Goal: Task Accomplishment & Management: Contribute content

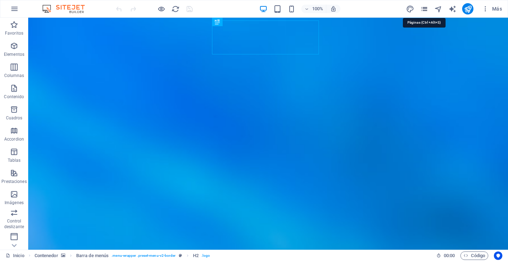
click at [424, 9] on icon "pages" at bounding box center [424, 9] width 8 height 8
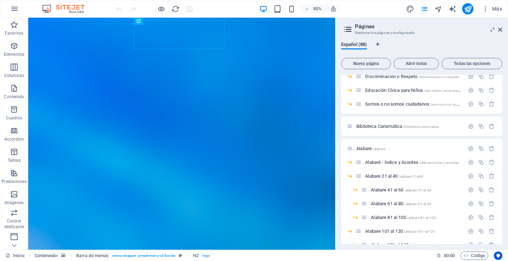
scroll to position [518, 0]
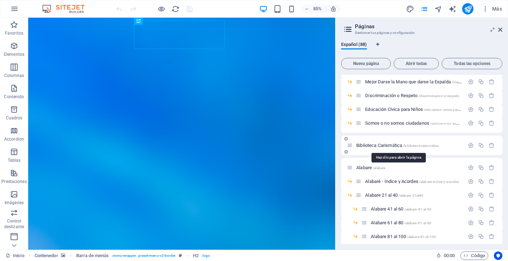
drag, startPoint x: 389, startPoint y: 144, endPoint x: 368, endPoint y: 147, distance: 21.8
click at [389, 144] on span "Biblioteca Carismática /biblioteca-carismatica" at bounding box center [397, 145] width 82 height 5
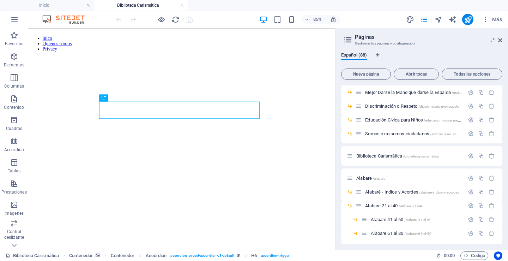
scroll to position [0, 0]
drag, startPoint x: 501, startPoint y: 38, endPoint x: 285, endPoint y: 87, distance: 221.0
click at [501, 38] on icon at bounding box center [500, 40] width 4 height 6
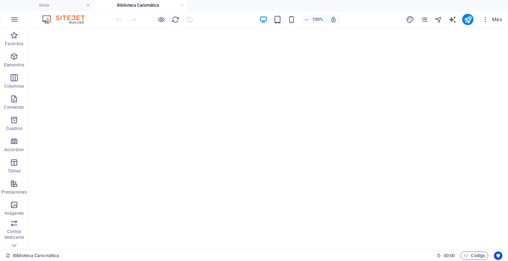
scroll to position [459, 0]
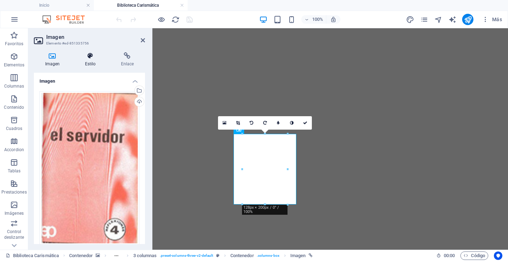
click at [91, 61] on h4 "Estilo" at bounding box center [92, 59] width 36 height 15
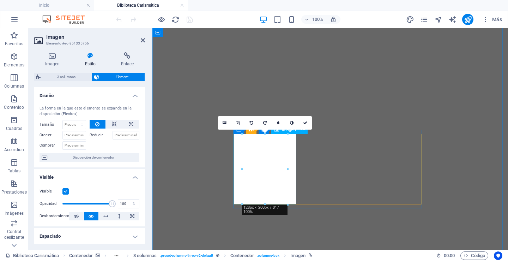
drag, startPoint x: 265, startPoint y: 254, endPoint x: 90, endPoint y: 216, distance: 179.9
click at [265, 254] on span ". columns-box" at bounding box center [268, 255] width 23 height 8
click at [213, 254] on span ". preset-columns-three-v2-default" at bounding box center [187, 255] width 54 height 8
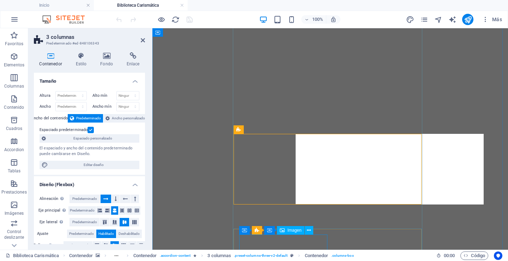
select select "rem"
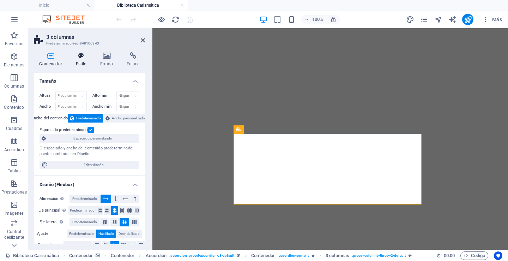
click at [82, 57] on icon at bounding box center [81, 55] width 22 height 7
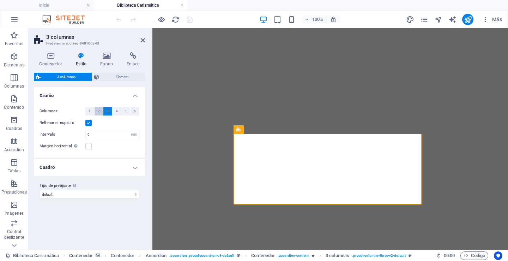
click at [99, 112] on span "2" at bounding box center [99, 111] width 2 height 8
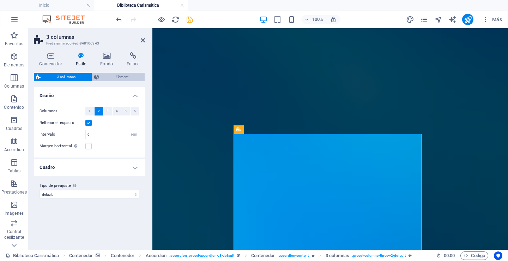
click at [117, 76] on span "Element" at bounding box center [121, 77] width 41 height 8
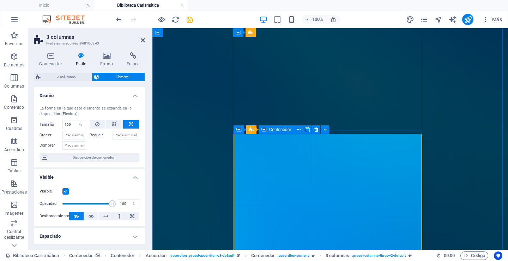
click at [267, 130] on div "Contenedor" at bounding box center [277, 129] width 36 height 8
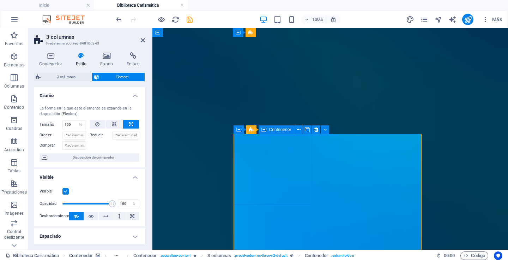
click at [267, 130] on div "Contenedor" at bounding box center [277, 129] width 36 height 8
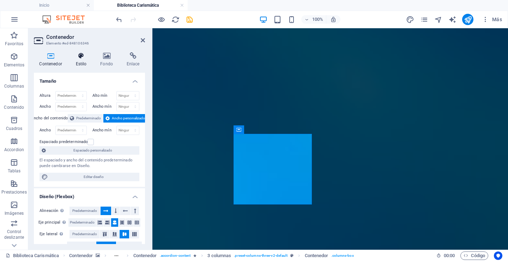
click at [81, 57] on icon at bounding box center [81, 55] width 22 height 7
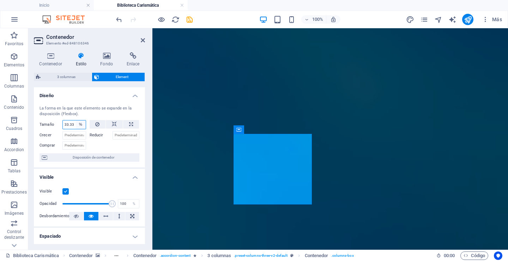
click at [81, 124] on select "Predeterminado automático px % 1/1 1/2 1/3 1/4 1/5 1/6 1/7 1/8 1/9 1/10" at bounding box center [81, 124] width 10 height 8
select select "1/2"
click at [76, 120] on select "Predeterminado automático px % 1/1 1/2 1/3 1/4 1/5 1/6 1/7 1/8 1/9 1/10" at bounding box center [81, 124] width 10 height 8
type input "50"
select select "%"
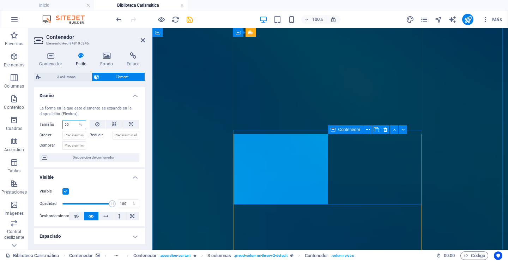
click at [350, 131] on span "Contenedor" at bounding box center [349, 129] width 22 height 4
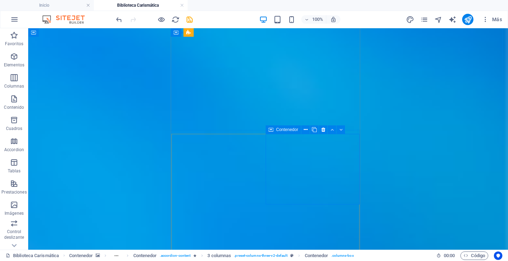
click at [292, 128] on span "Contenedor" at bounding box center [287, 129] width 22 height 4
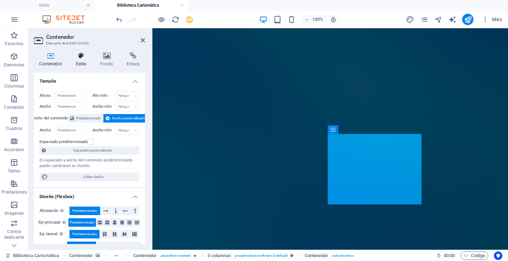
click at [81, 60] on h4 "Estilo" at bounding box center [82, 59] width 25 height 15
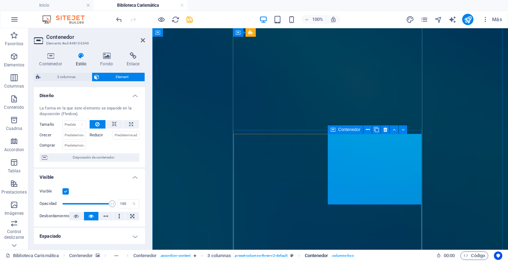
click at [343, 254] on span ". columns-box" at bounding box center [342, 255] width 23 height 8
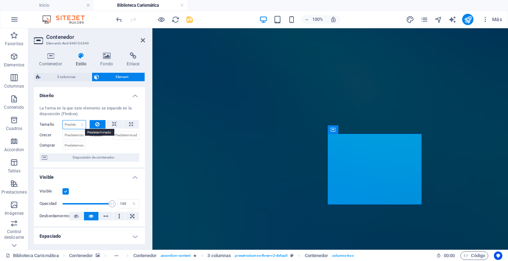
click at [82, 125] on select "Predeterminado automático px % 1/1 1/2 1/3 1/4 1/5 1/6 1/7 1/8 1/9 1/10" at bounding box center [74, 124] width 23 height 8
select select "1/2"
click at [75, 120] on select "Predeterminado automático px % 1/1 1/2 1/3 1/4 1/5 1/6 1/7 1/8 1/9 1/10" at bounding box center [74, 124] width 23 height 8
type input "50"
select select "%"
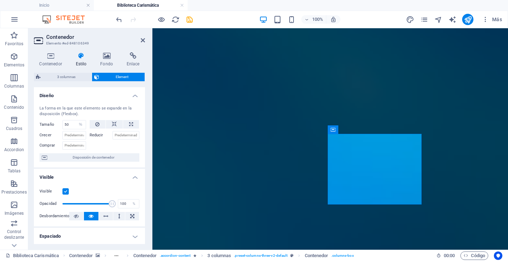
click at [82, 57] on icon at bounding box center [81, 55] width 22 height 7
click at [81, 61] on h4 "Estilo" at bounding box center [82, 59] width 25 height 15
click at [82, 57] on icon at bounding box center [81, 55] width 22 height 7
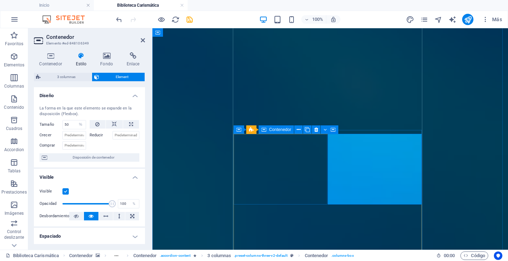
click at [268, 128] on div "Contenedor" at bounding box center [277, 129] width 36 height 8
select select "%"
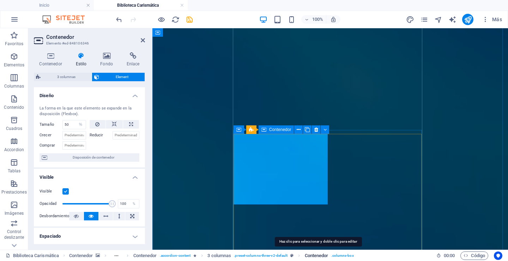
click at [326, 253] on span "Contenedor" at bounding box center [317, 255] width 24 height 8
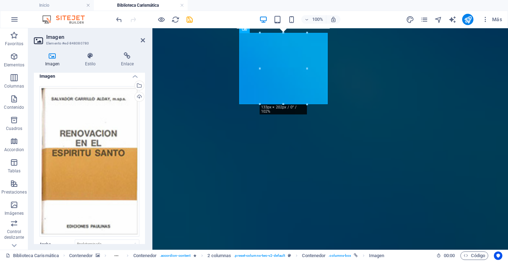
scroll to position [0, 0]
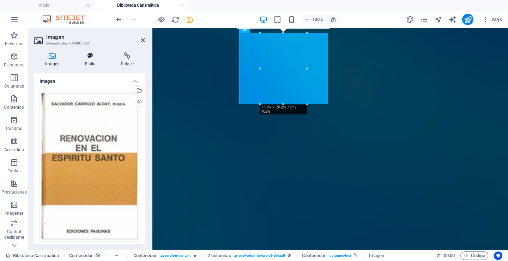
click at [89, 60] on h4 "Estilo" at bounding box center [92, 59] width 36 height 15
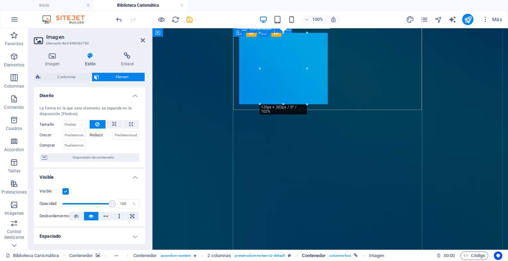
click at [335, 254] on span ". columns-box" at bounding box center [339, 255] width 23 height 8
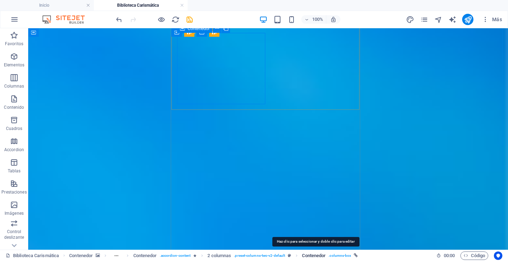
click at [324, 254] on span "Contenedor" at bounding box center [314, 255] width 24 height 8
select select "%"
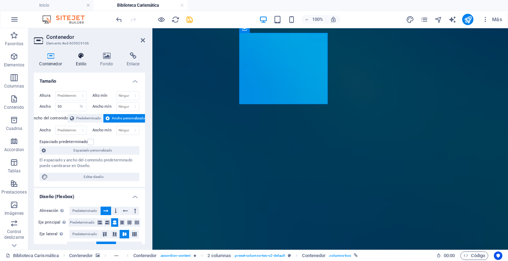
click at [85, 60] on h4 "Estilo" at bounding box center [82, 59] width 25 height 15
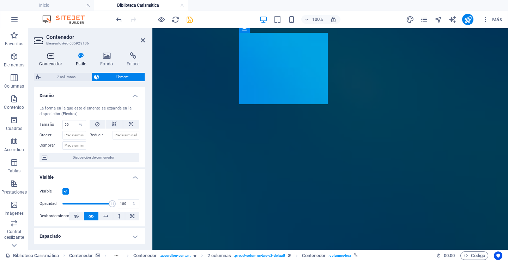
click at [53, 57] on icon at bounding box center [51, 55] width 34 height 7
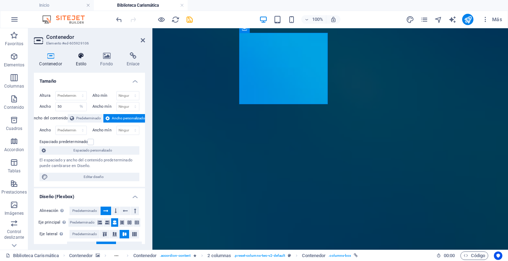
click at [80, 57] on icon at bounding box center [81, 55] width 22 height 7
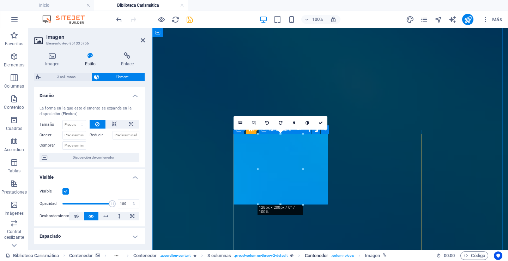
click at [337, 254] on span ". columns-box" at bounding box center [342, 255] width 23 height 8
select select "%"
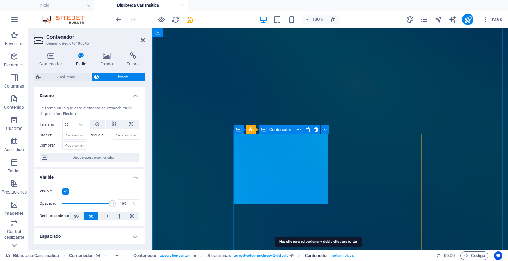
click at [326, 254] on span "Contenedor" at bounding box center [317, 255] width 24 height 8
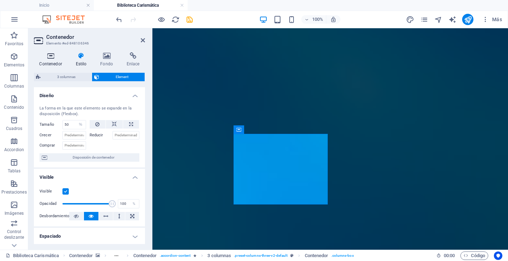
click at [52, 59] on h4 "Contenedor" at bounding box center [52, 59] width 36 height 15
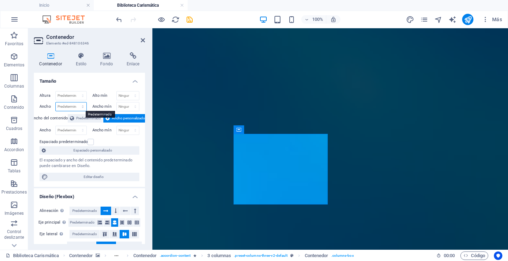
click at [83, 106] on select "Predeterminado px rem % em vh vw" at bounding box center [71, 106] width 31 height 8
select select "%"
click at [75, 102] on select "Predeterminado px rem % em vh vw" at bounding box center [71, 106] width 31 height 8
type input "50"
click at [81, 59] on icon at bounding box center [81, 55] width 22 height 7
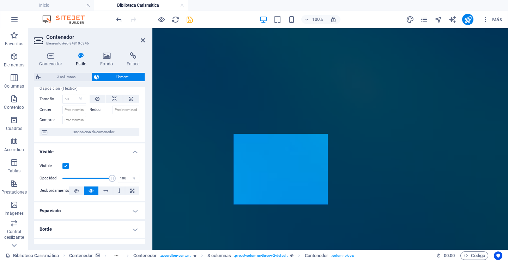
scroll to position [35, 0]
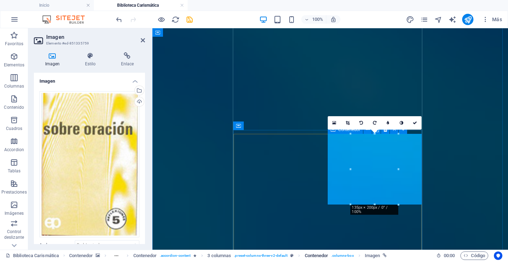
click at [339, 254] on span ". columns-box" at bounding box center [342, 255] width 23 height 8
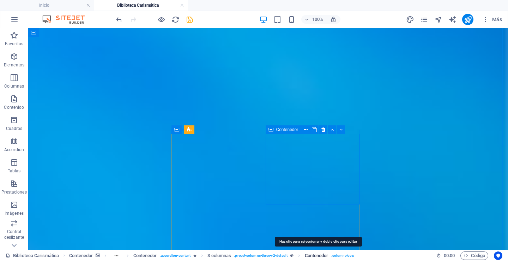
click at [323, 254] on span "Contenedor" at bounding box center [317, 255] width 24 height 8
drag, startPoint x: 323, startPoint y: 254, endPoint x: 143, endPoint y: 220, distance: 183.8
click at [323, 254] on span "Contenedor" at bounding box center [317, 255] width 24 height 8
select select "%"
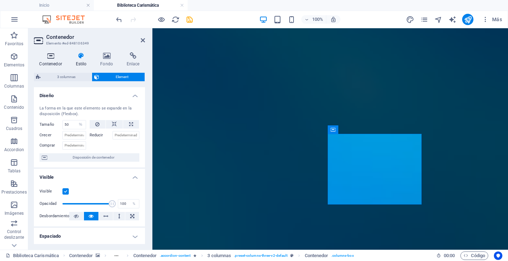
click at [50, 57] on icon at bounding box center [51, 55] width 34 height 7
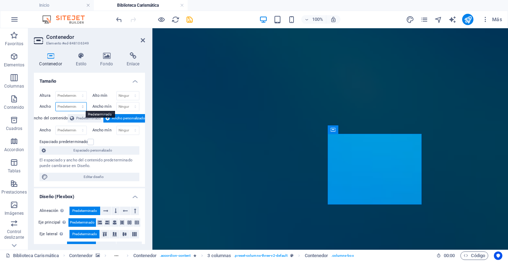
click at [84, 105] on select "Predeterminado px rem % em vh vw" at bounding box center [71, 106] width 31 height 8
select select "%"
click at [75, 102] on select "Predeterminado px rem % em vh vw" at bounding box center [71, 106] width 31 height 8
type input "50"
click at [105, 211] on icon at bounding box center [105, 210] width 5 height 8
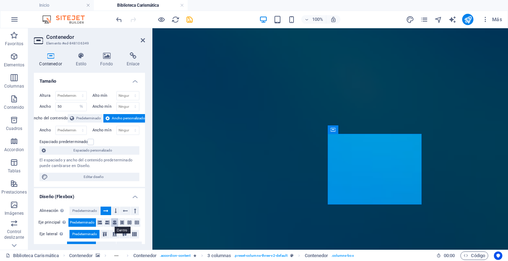
click at [114, 223] on icon at bounding box center [115, 222] width 4 height 8
click at [125, 234] on icon at bounding box center [124, 234] width 8 height 4
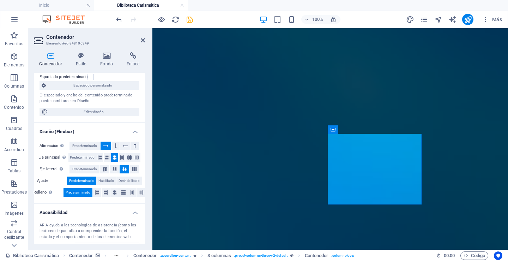
scroll to position [71, 0]
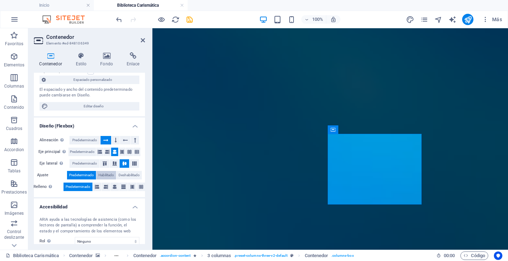
click at [102, 176] on span "Habilitado" at bounding box center [106, 175] width 16 height 8
click at [113, 186] on icon at bounding box center [115, 186] width 4 height 8
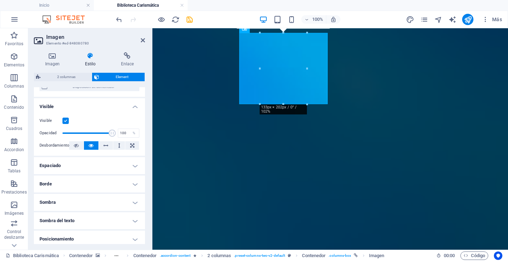
click at [133, 165] on h4 "Espaciado" at bounding box center [89, 165] width 111 height 17
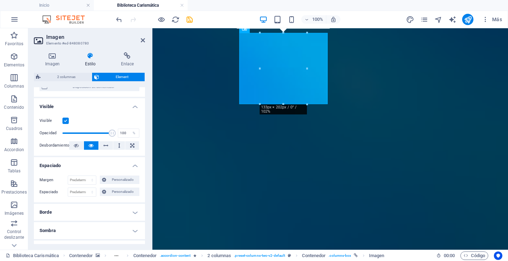
click at [134, 165] on h4 "Espaciado" at bounding box center [89, 163] width 111 height 13
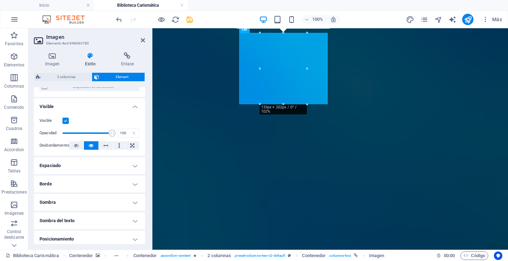
click at [135, 181] on h4 "Borde" at bounding box center [89, 183] width 111 height 17
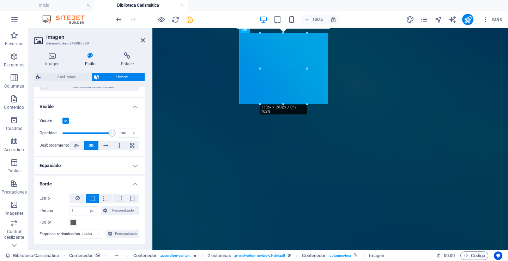
click at [135, 181] on h4 "Borde" at bounding box center [89, 181] width 111 height 13
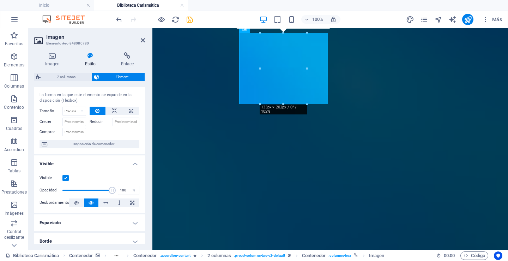
scroll to position [0, 0]
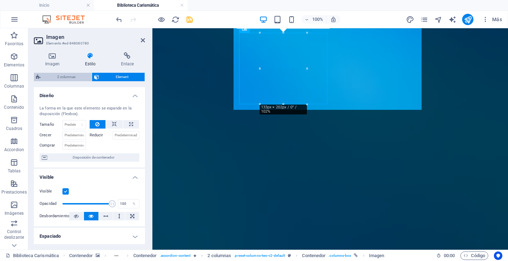
click at [72, 75] on span "2 columnas" at bounding box center [66, 77] width 47 height 8
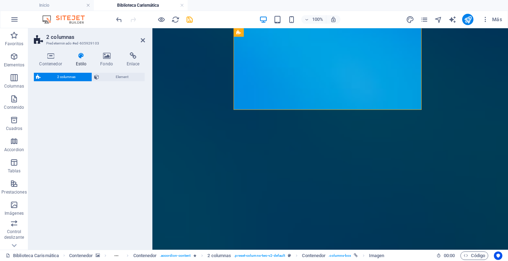
select select "px"
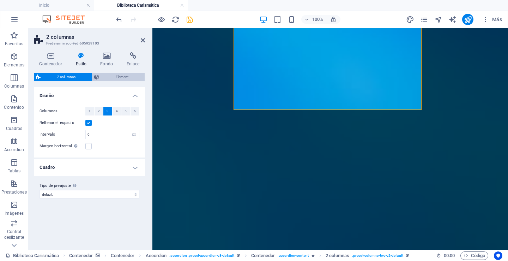
drag, startPoint x: 114, startPoint y: 74, endPoint x: 110, endPoint y: 74, distance: 3.9
click at [114, 74] on span "Element" at bounding box center [121, 77] width 41 height 8
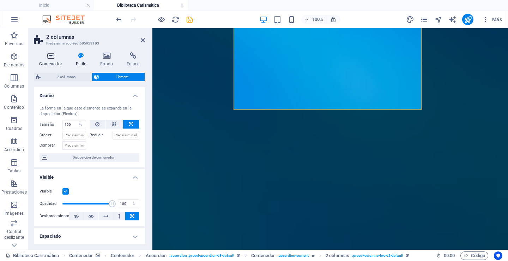
click at [49, 58] on icon at bounding box center [51, 55] width 34 height 7
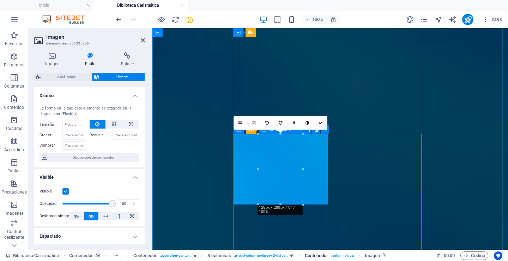
click at [341, 255] on span ". columns-box" at bounding box center [342, 255] width 23 height 8
select select "%"
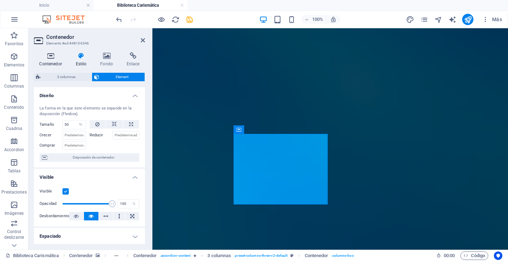
click at [49, 60] on h4 "Contenedor" at bounding box center [52, 59] width 36 height 15
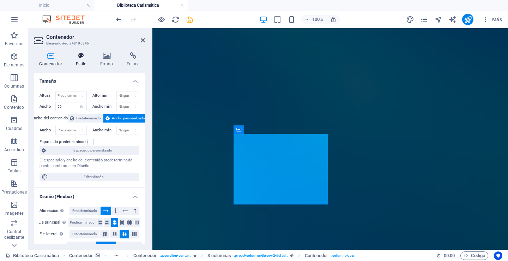
click at [81, 57] on icon at bounding box center [81, 55] width 22 height 7
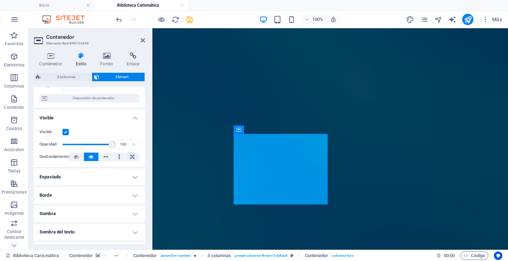
scroll to position [71, 0]
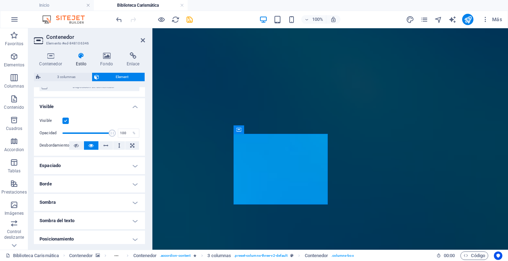
click at [134, 183] on h4 "Borde" at bounding box center [89, 183] width 111 height 17
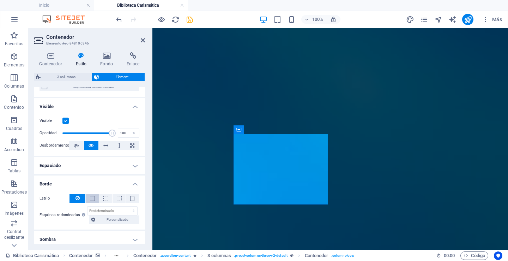
click at [91, 198] on span at bounding box center [92, 198] width 5 height 5
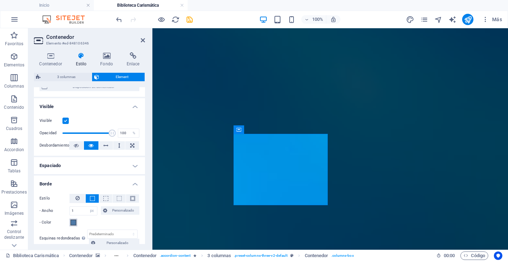
click at [74, 223] on span at bounding box center [74, 222] width 6 height 6
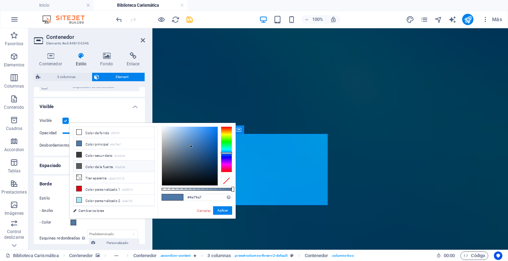
click at [79, 164] on icon at bounding box center [79, 165] width 5 height 5
type input "#5a5c5b"
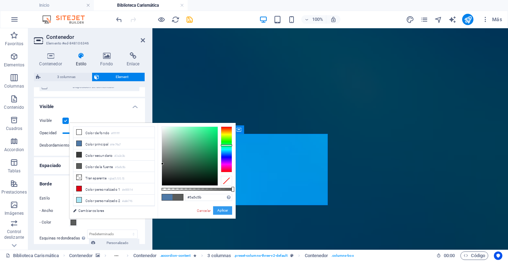
click at [220, 208] on button "Aplicar" at bounding box center [222, 210] width 19 height 8
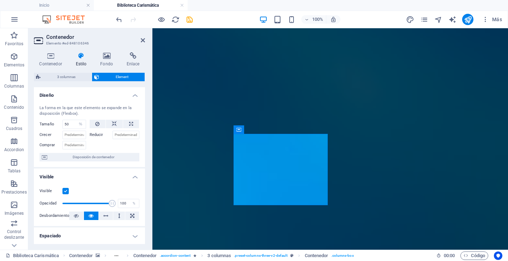
scroll to position [0, 0]
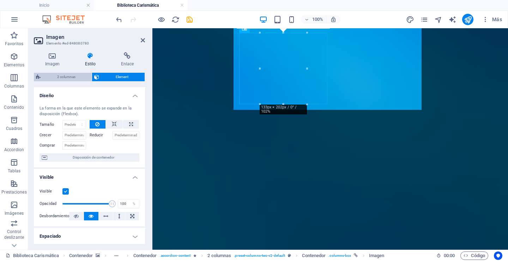
click at [70, 77] on span "2 columnas" at bounding box center [66, 77] width 47 height 8
select select "px"
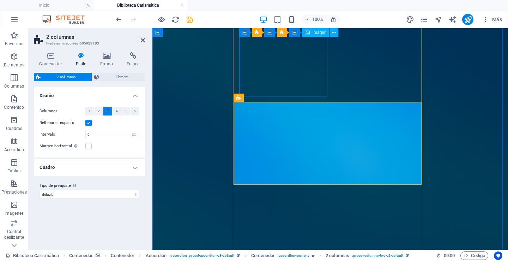
scroll to position [353, 0]
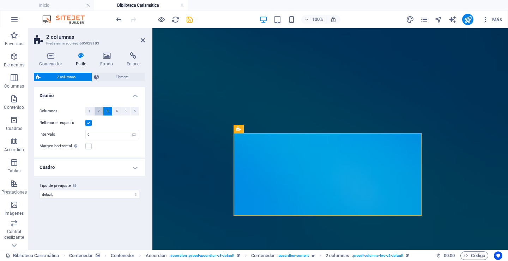
click at [98, 111] on span "2" at bounding box center [99, 111] width 2 height 8
click at [124, 75] on span "Element" at bounding box center [121, 77] width 41 height 8
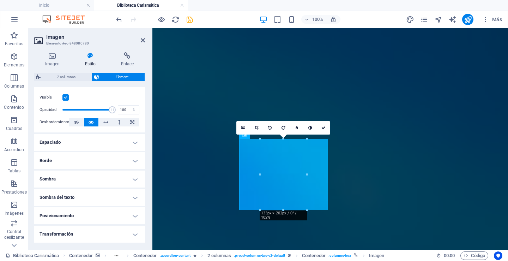
scroll to position [106, 0]
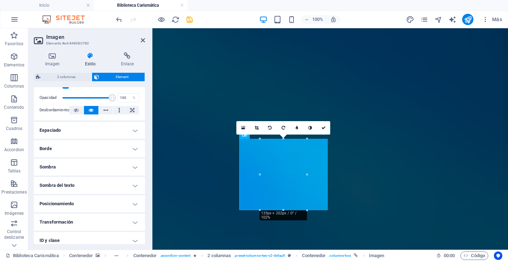
click at [135, 147] on h4 "Borde" at bounding box center [89, 148] width 111 height 17
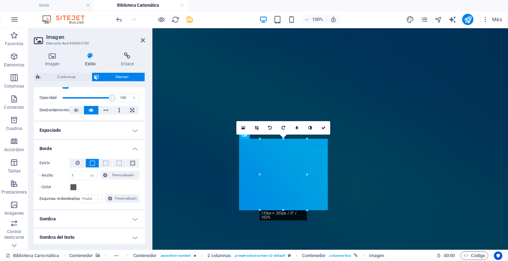
click at [135, 147] on h4 "Borde" at bounding box center [89, 146] width 111 height 13
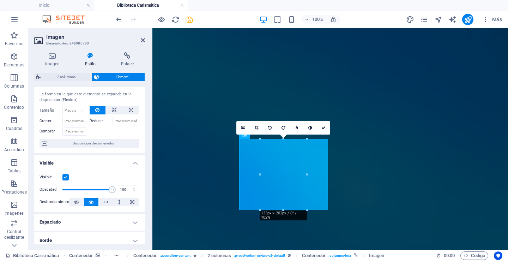
scroll to position [0, 0]
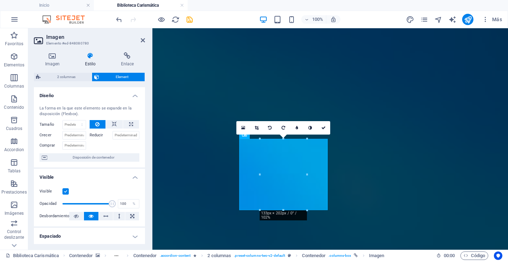
click at [88, 60] on h4 "Estilo" at bounding box center [92, 59] width 36 height 15
click at [52, 59] on icon at bounding box center [52, 55] width 37 height 7
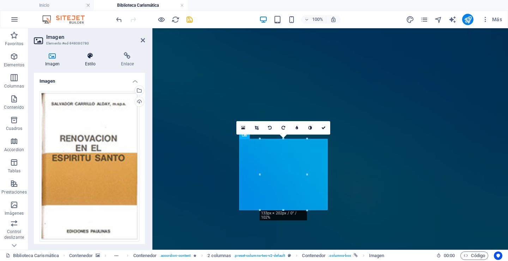
click at [90, 59] on icon at bounding box center [90, 55] width 33 height 7
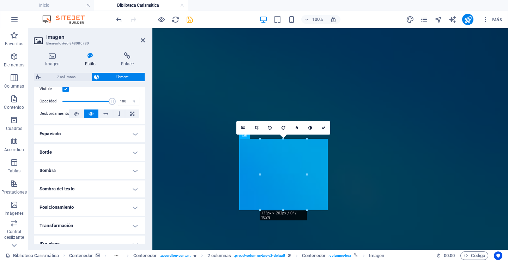
scroll to position [106, 0]
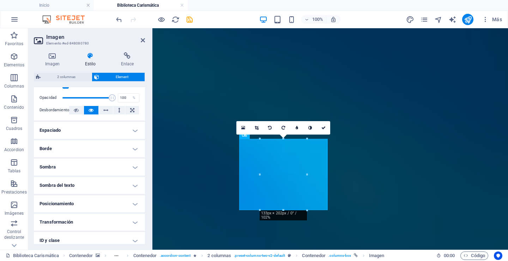
click at [135, 128] on h4 "Espaciado" at bounding box center [89, 130] width 111 height 17
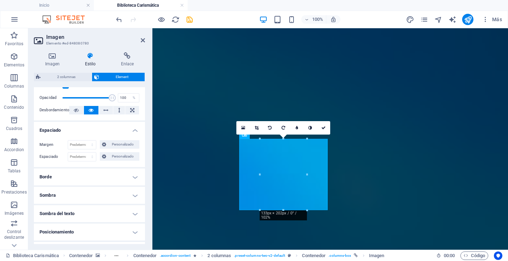
click at [135, 128] on h4 "Espaciado" at bounding box center [89, 128] width 111 height 13
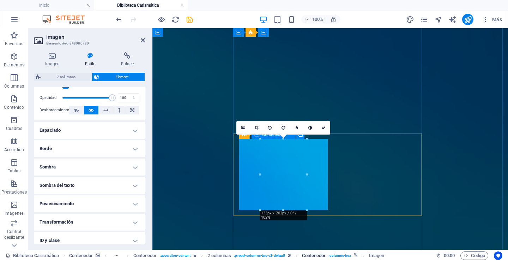
click at [333, 254] on span ". columns-box" at bounding box center [339, 255] width 23 height 8
select select "%"
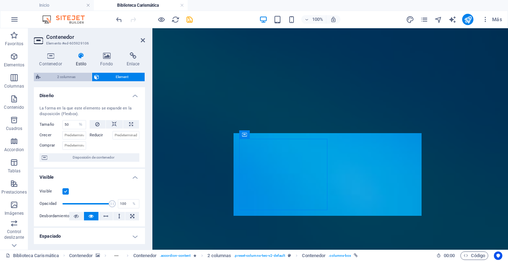
click at [70, 77] on span "2 columnas" at bounding box center [66, 77] width 47 height 8
select select "%"
select select "px"
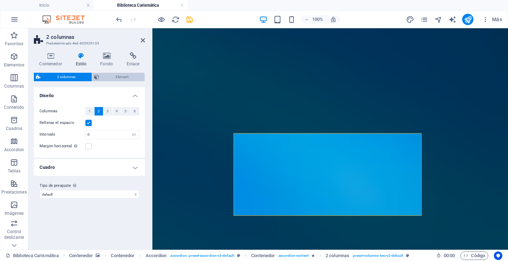
click at [112, 77] on span "Element" at bounding box center [121, 77] width 41 height 8
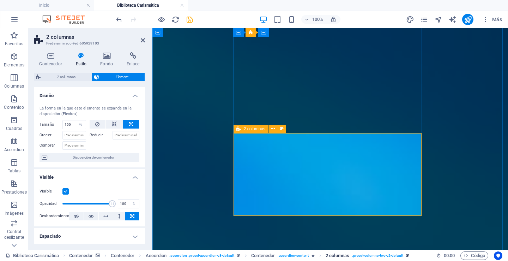
click at [376, 255] on span ". preset-columns-two-v2-default" at bounding box center [377, 255] width 51 height 8
click at [261, 135] on div "Contenedor" at bounding box center [270, 134] width 36 height 8
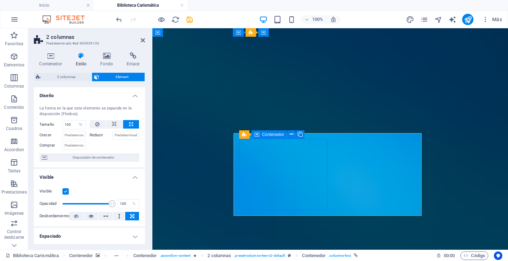
click at [261, 135] on div "Contenedor" at bounding box center [270, 134] width 36 height 8
select select "%"
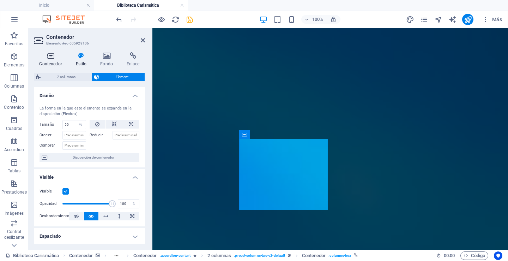
click at [52, 61] on h4 "Contenedor" at bounding box center [52, 59] width 36 height 15
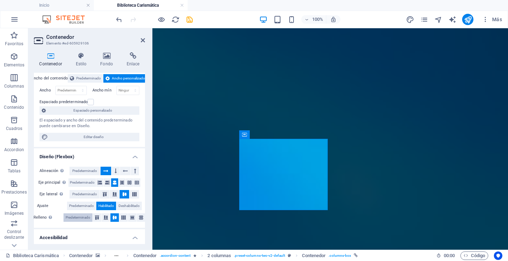
scroll to position [0, 0]
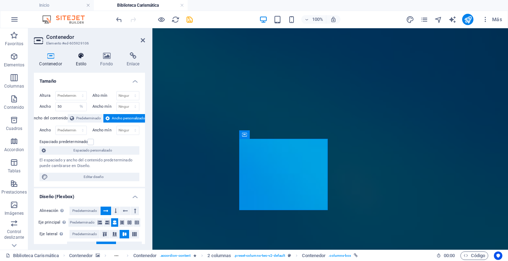
click at [82, 57] on icon at bounding box center [81, 55] width 22 height 7
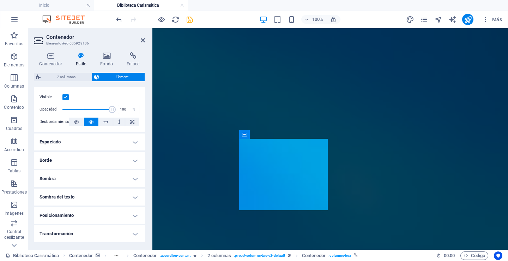
scroll to position [106, 0]
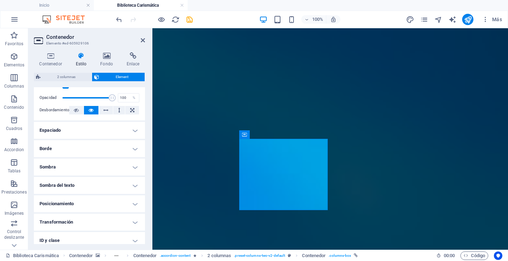
click at [133, 130] on h4 "Espaciado" at bounding box center [89, 130] width 111 height 17
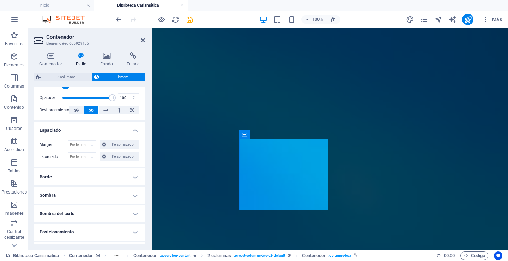
click at [133, 130] on h4 "Espaciado" at bounding box center [89, 128] width 111 height 13
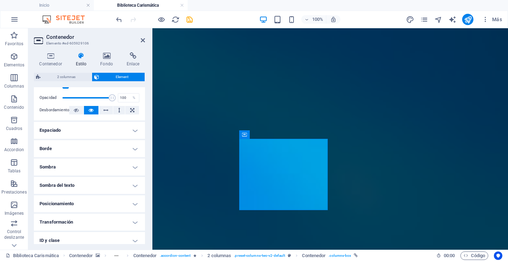
click at [132, 148] on h4 "Borde" at bounding box center [89, 148] width 111 height 17
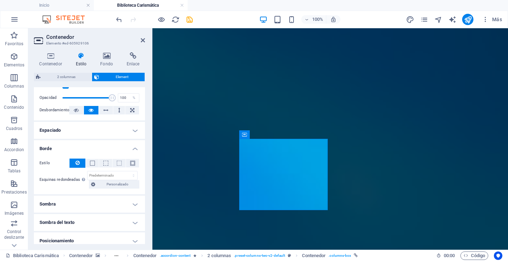
click at [132, 148] on h4 "Borde" at bounding box center [89, 146] width 111 height 13
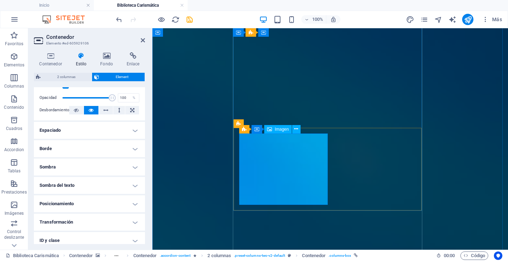
scroll to position [423, 0]
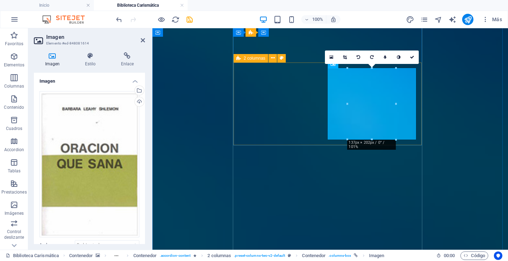
click at [251, 58] on span "2 columnas" at bounding box center [255, 58] width 22 height 4
select select "%"
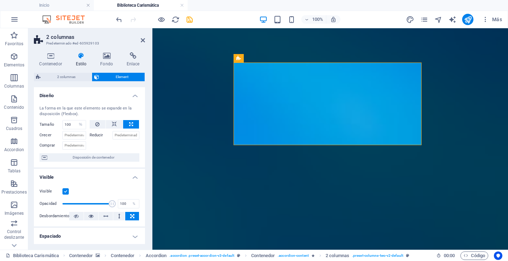
scroll to position [35, 0]
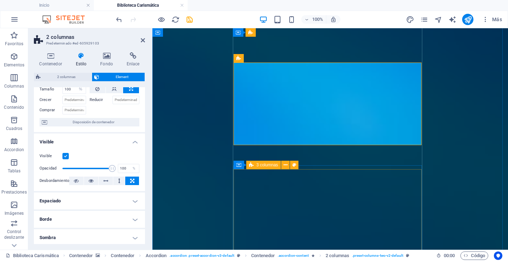
click at [268, 165] on span "3 columnas" at bounding box center [267, 165] width 22 height 4
select select "%"
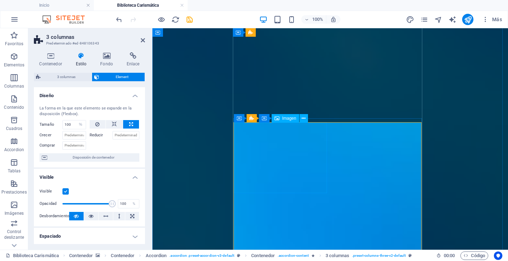
scroll to position [494, 0]
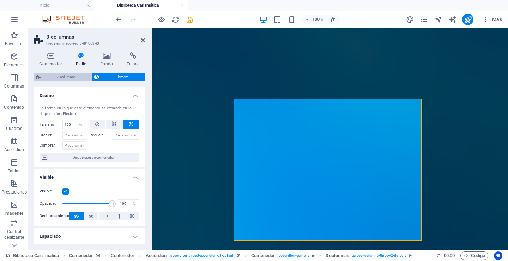
click at [73, 77] on span "3 columnas" at bounding box center [66, 77] width 47 height 8
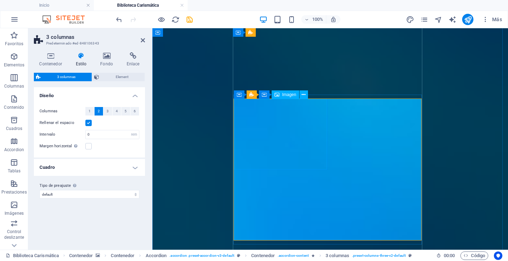
scroll to position [423, 0]
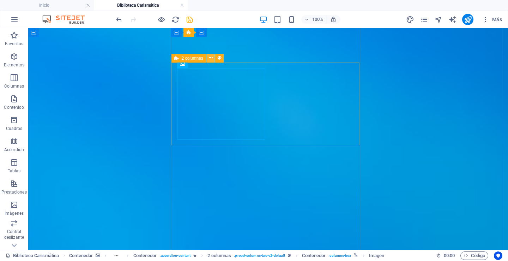
click at [210, 57] on icon at bounding box center [211, 57] width 4 height 7
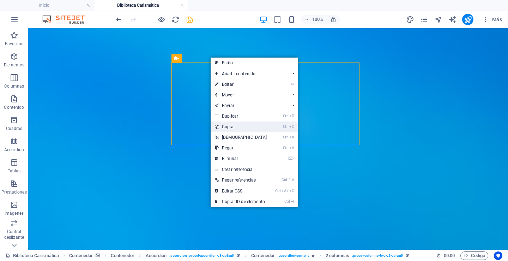
click at [229, 126] on link "Ctrl C Copiar" at bounding box center [241, 126] width 61 height 11
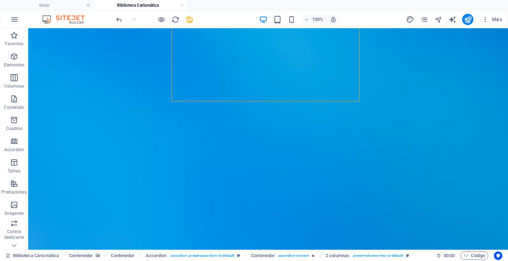
scroll to position [494, 0]
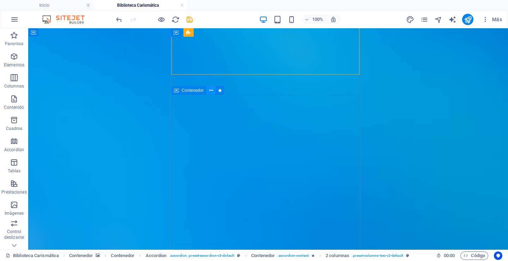
click at [211, 91] on icon at bounding box center [211, 90] width 4 height 7
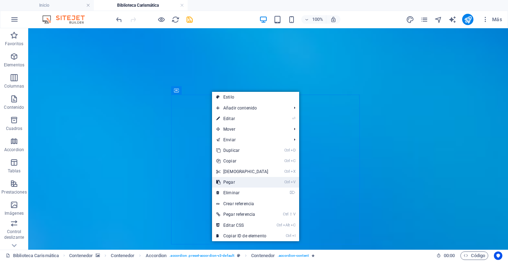
click at [227, 180] on link "Ctrl V Pegar" at bounding box center [242, 182] width 61 height 11
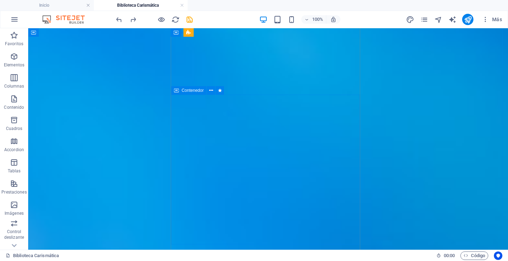
click at [186, 92] on span "Contenedor" at bounding box center [193, 90] width 22 height 4
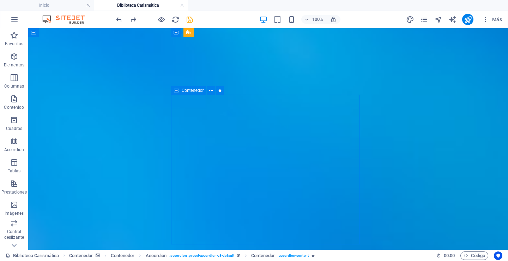
drag, startPoint x: 186, startPoint y: 92, endPoint x: 74, endPoint y: 91, distance: 112.2
click at [186, 92] on span "Contenedor" at bounding box center [193, 90] width 22 height 4
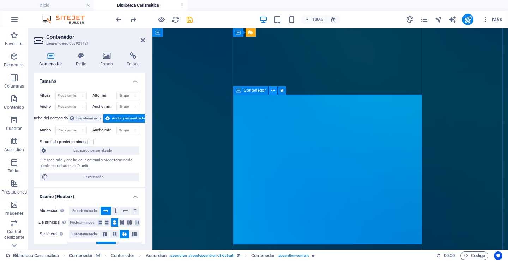
click at [274, 90] on icon at bounding box center [273, 90] width 4 height 7
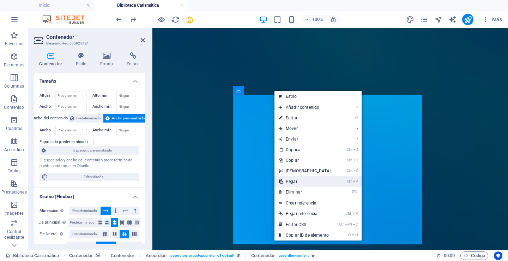
click at [291, 180] on link "Ctrl V Pegar" at bounding box center [304, 181] width 61 height 11
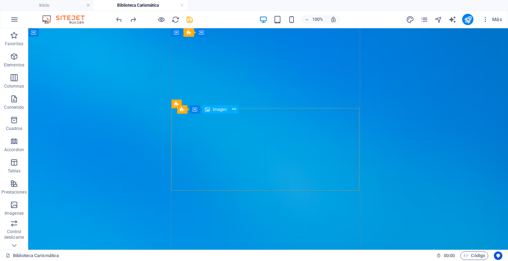
scroll to position [353, 0]
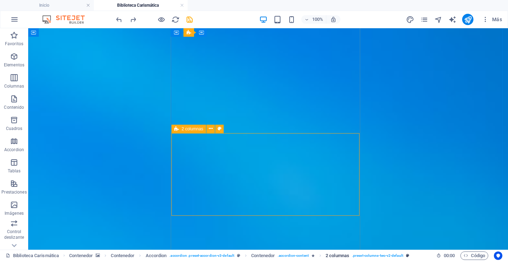
click at [364, 255] on span ". preset-columns-two-v2-default" at bounding box center [377, 255] width 51 height 8
select select "%"
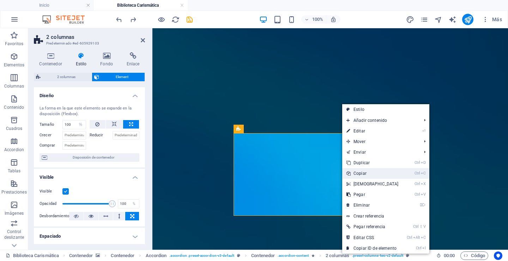
drag, startPoint x: 357, startPoint y: 173, endPoint x: 204, endPoint y: 145, distance: 155.3
click at [357, 173] on link "Ctrl C Copiar" at bounding box center [372, 173] width 61 height 11
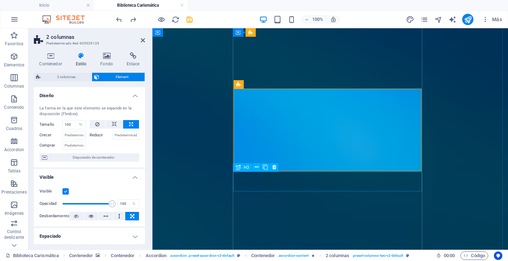
scroll to position [423, 0]
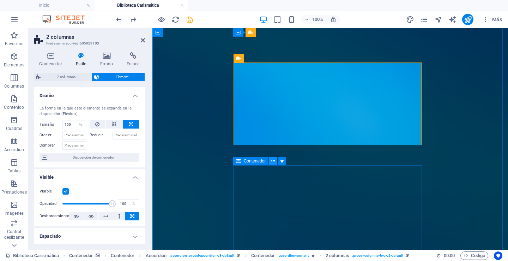
click at [273, 162] on icon at bounding box center [273, 160] width 4 height 7
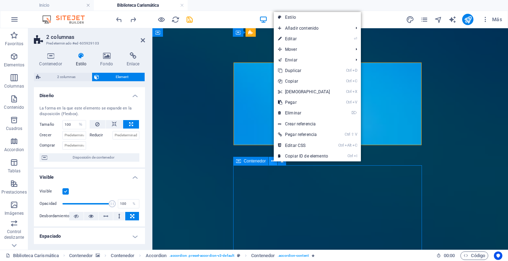
click at [273, 162] on icon at bounding box center [273, 160] width 4 height 7
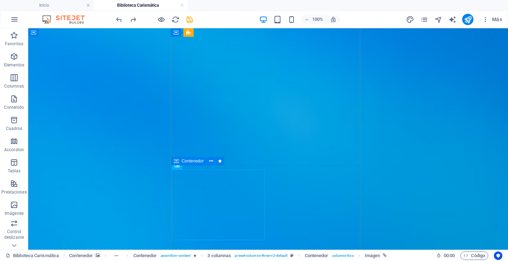
click at [178, 165] on icon at bounding box center [176, 161] width 5 height 8
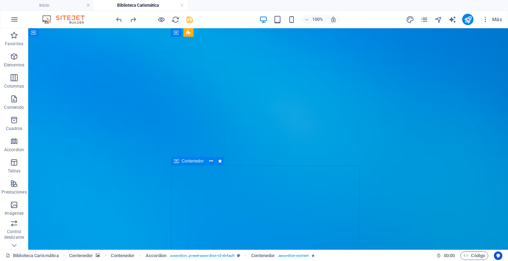
click at [178, 165] on icon at bounding box center [176, 161] width 5 height 8
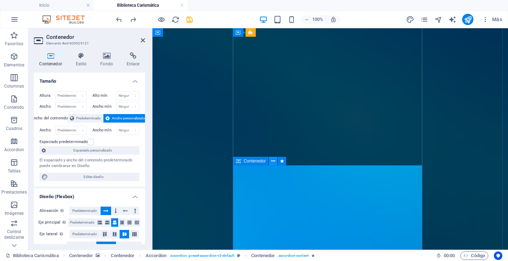
click at [273, 161] on icon at bounding box center [273, 160] width 4 height 7
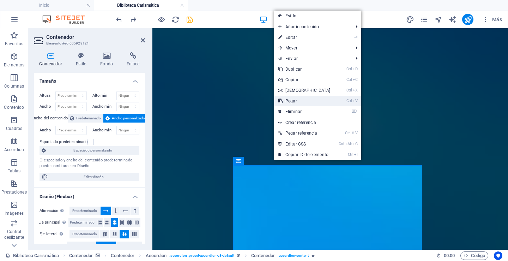
click at [292, 101] on link "Ctrl V Pegar" at bounding box center [304, 101] width 61 height 11
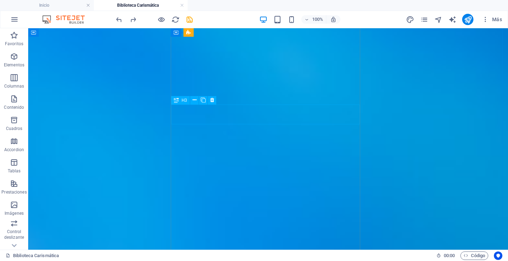
scroll to position [464, 0]
click at [206, 125] on span "3 columnas" at bounding box center [205, 124] width 22 height 4
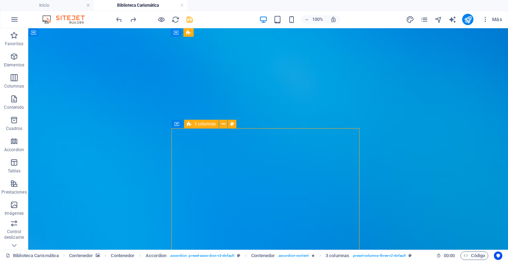
click at [206, 125] on span "3 columnas" at bounding box center [205, 124] width 22 height 4
select select "rem"
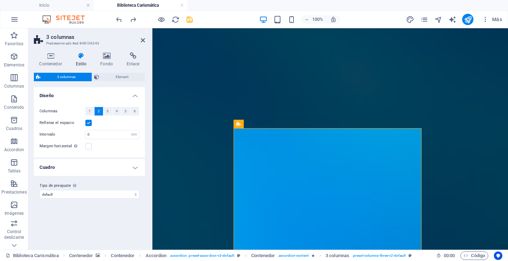
click at [99, 110] on span "2" at bounding box center [99, 111] width 2 height 8
click at [292, 254] on span ". accordion-content" at bounding box center [293, 255] width 31 height 8
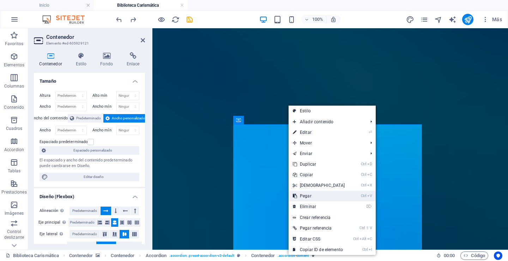
drag, startPoint x: 310, startPoint y: 194, endPoint x: 155, endPoint y: 166, distance: 157.8
click at [310, 194] on link "Ctrl V Pegar" at bounding box center [319, 195] width 61 height 11
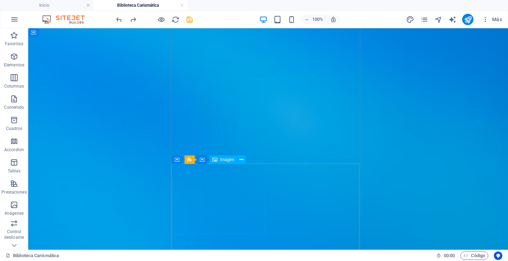
scroll to position [429, 0]
click at [212, 156] on icon at bounding box center [211, 155] width 4 height 7
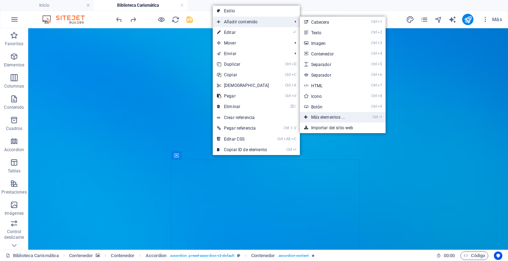
click at [322, 117] on link "Ctrl ⏎ Más elementos ..." at bounding box center [329, 117] width 59 height 11
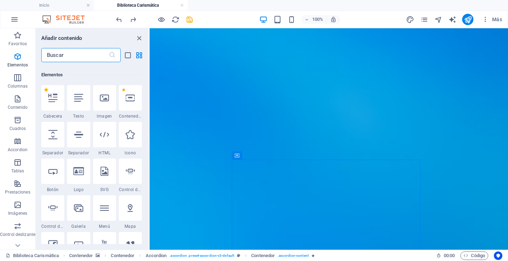
scroll to position [133, 0]
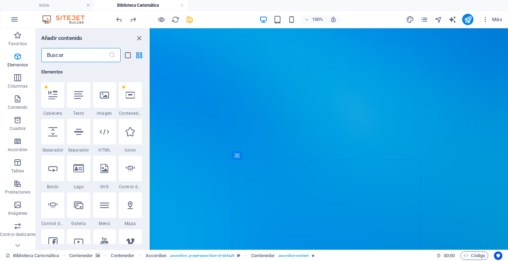
click at [53, 53] on input "text" at bounding box center [74, 55] width 67 height 14
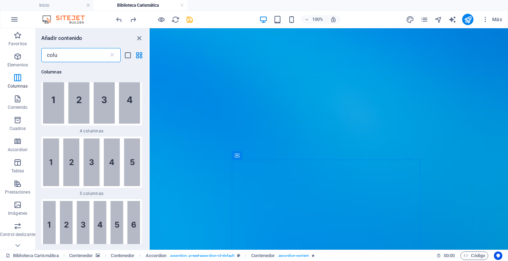
scroll to position [0, 0]
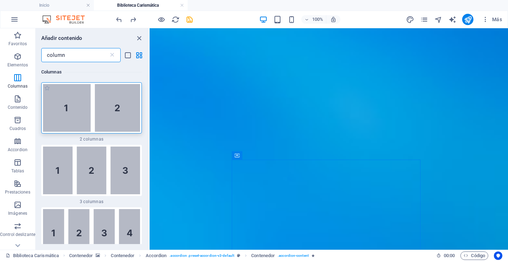
type input "column"
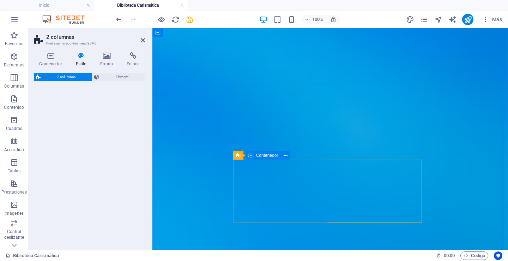
select select "px"
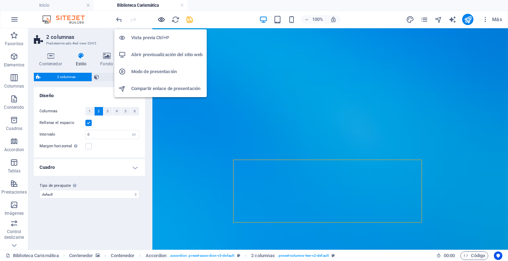
click at [161, 21] on icon "button" at bounding box center [161, 20] width 8 height 8
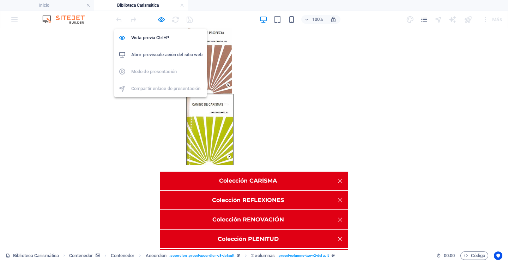
scroll to position [100, 0]
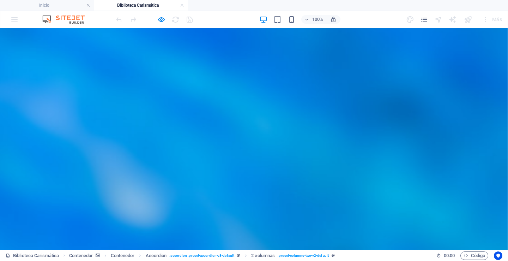
scroll to position [38, 0]
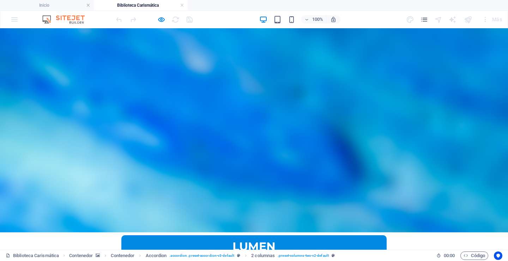
scroll to position [17, 0]
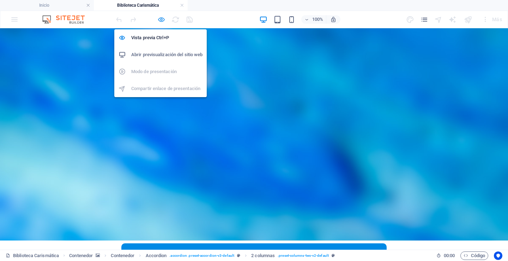
click at [162, 19] on icon "button" at bounding box center [161, 20] width 8 height 8
select select "px"
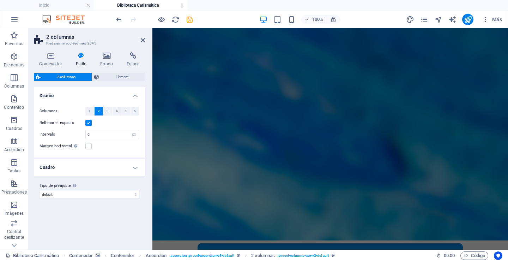
scroll to position [481, 0]
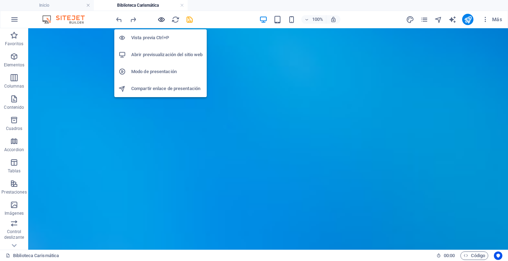
click at [162, 18] on icon "button" at bounding box center [161, 20] width 8 height 8
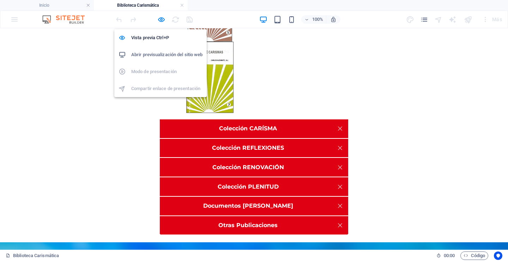
scroll to position [100, 0]
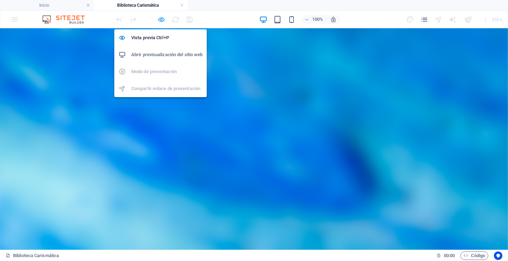
click at [162, 19] on icon "button" at bounding box center [161, 20] width 8 height 8
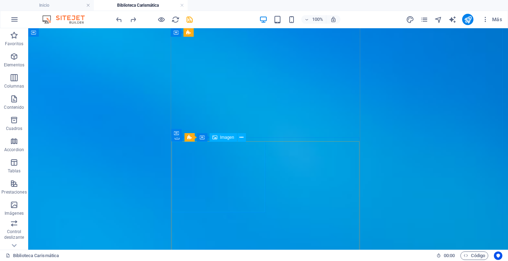
scroll to position [453, 0]
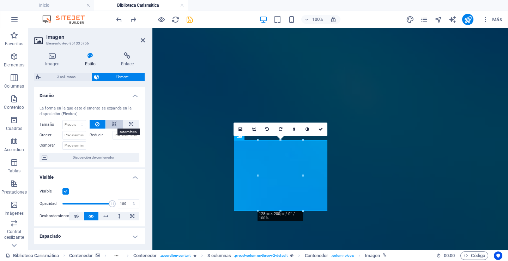
click at [114, 124] on icon at bounding box center [114, 124] width 5 height 8
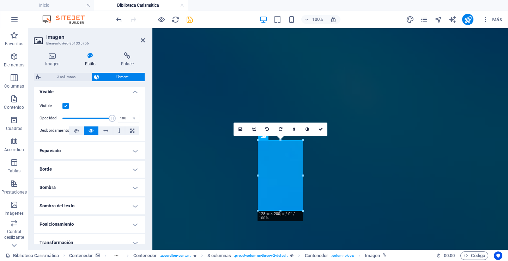
scroll to position [106, 0]
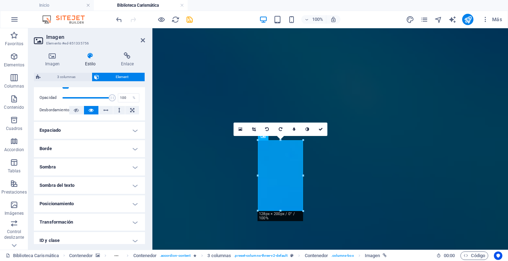
click at [135, 148] on h4 "Borde" at bounding box center [89, 148] width 111 height 17
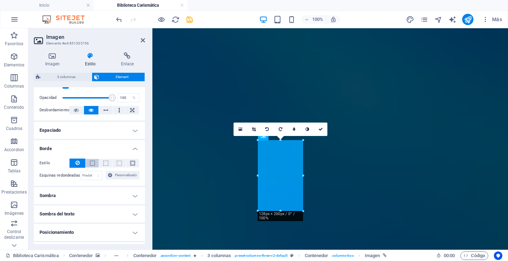
click at [92, 162] on span at bounding box center [92, 163] width 5 height 5
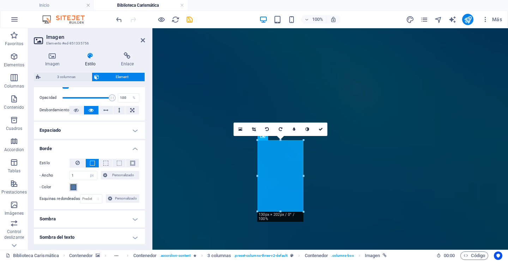
click at [73, 187] on span at bounding box center [74, 187] width 6 height 6
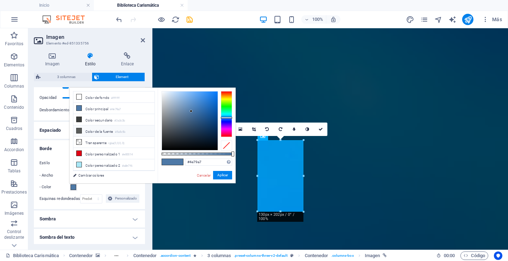
click at [78, 128] on icon at bounding box center [79, 130] width 5 height 5
type input "#5a5c5b"
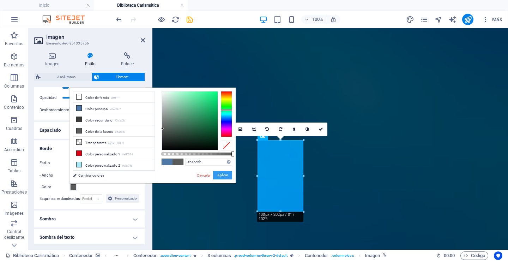
click at [225, 173] on button "Aplicar" at bounding box center [222, 175] width 19 height 8
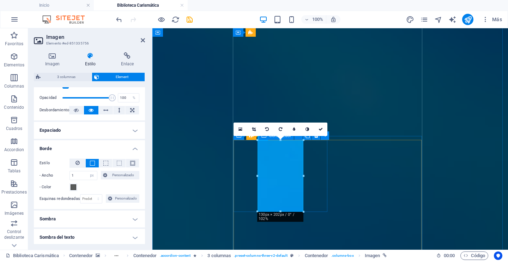
select select "%"
select select "px"
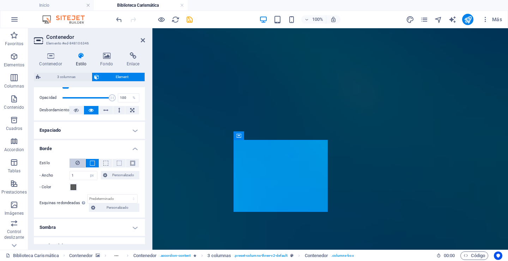
click at [79, 162] on icon at bounding box center [77, 162] width 4 height 8
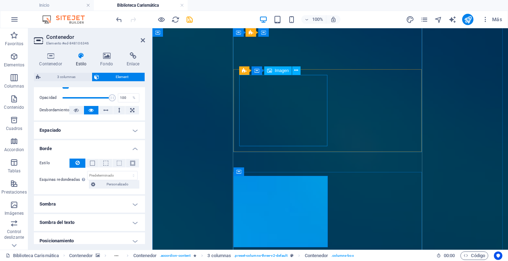
scroll to position [382, 0]
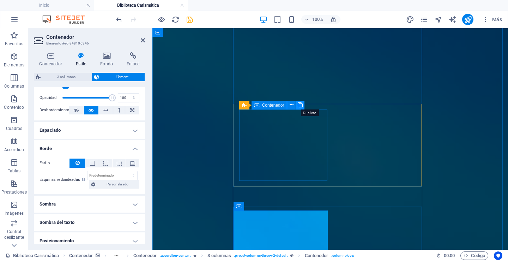
click at [298, 105] on icon at bounding box center [300, 104] width 5 height 7
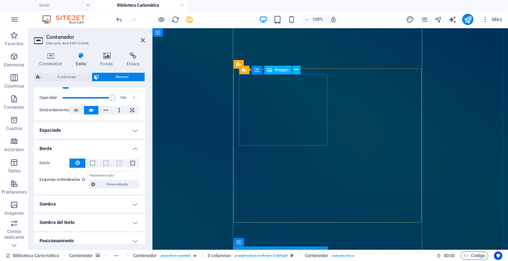
scroll to position [417, 0]
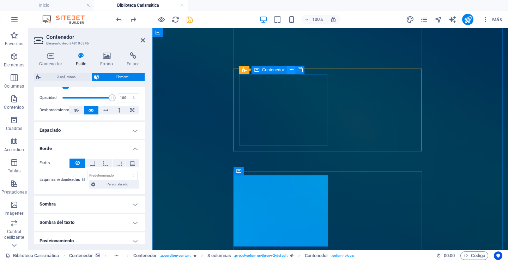
click at [291, 69] on icon at bounding box center [292, 69] width 4 height 7
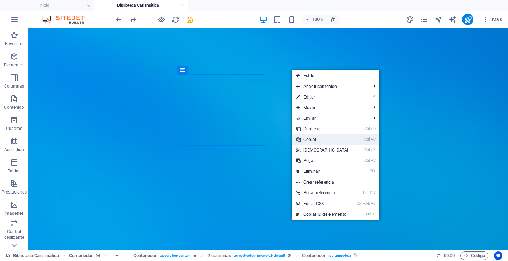
click at [310, 137] on link "Ctrl C Copiar" at bounding box center [322, 139] width 61 height 11
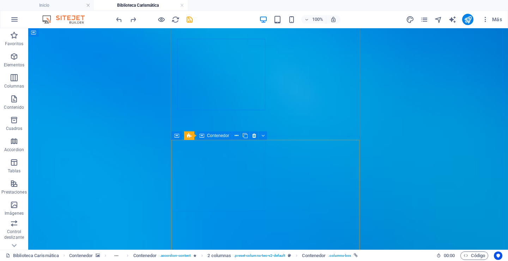
scroll to position [453, 0]
click at [222, 136] on icon at bounding box center [224, 135] width 4 height 7
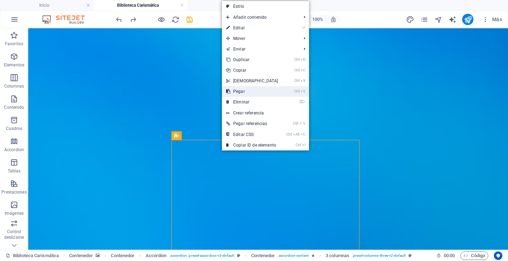
click at [242, 91] on link "Ctrl V Pegar" at bounding box center [252, 91] width 61 height 11
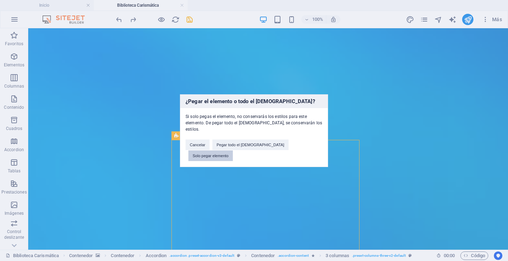
click at [233, 150] on button "Solo pegar elemento" at bounding box center [210, 155] width 44 height 11
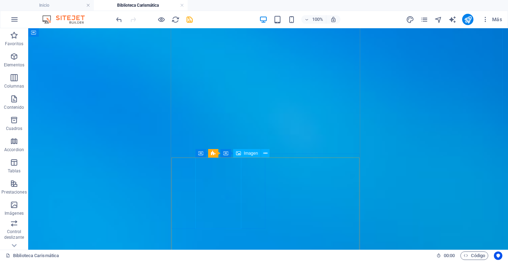
scroll to position [423, 0]
click at [209, 163] on icon at bounding box center [211, 161] width 4 height 7
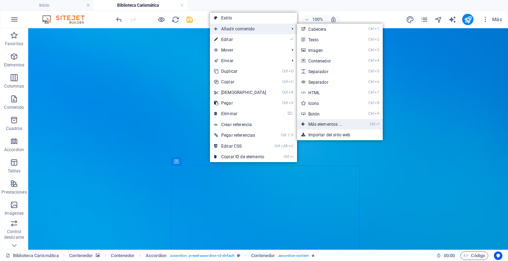
click at [315, 123] on link "Ctrl ⏎ Más elementos ..." at bounding box center [326, 124] width 59 height 11
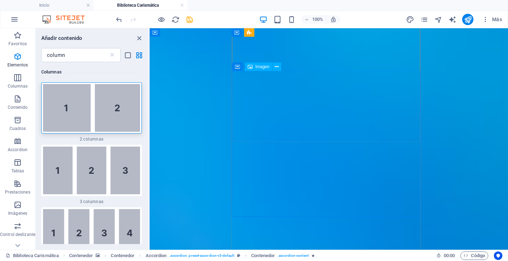
scroll to position [599, 0]
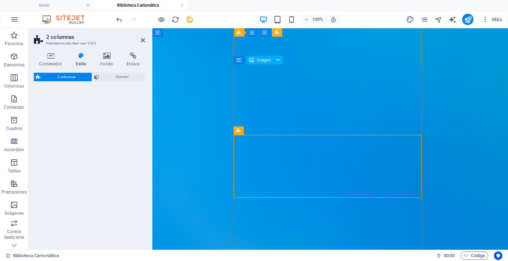
select select "px"
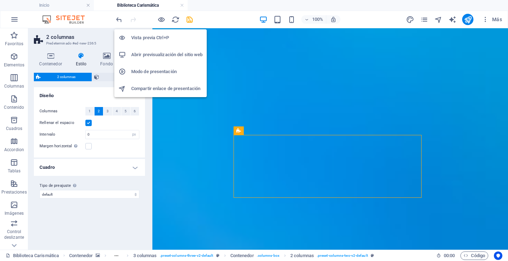
drag, startPoint x: 161, startPoint y: 18, endPoint x: 165, endPoint y: 38, distance: 20.3
click at [161, 19] on icon "button" at bounding box center [161, 20] width 8 height 8
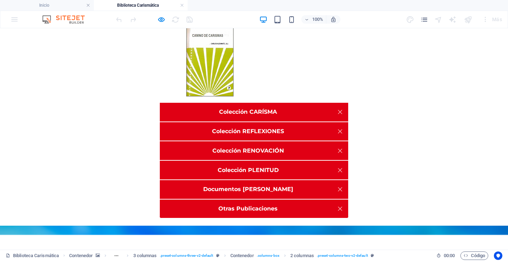
scroll to position [100, 0]
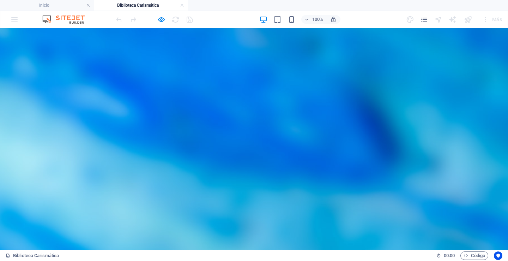
scroll to position [170, 0]
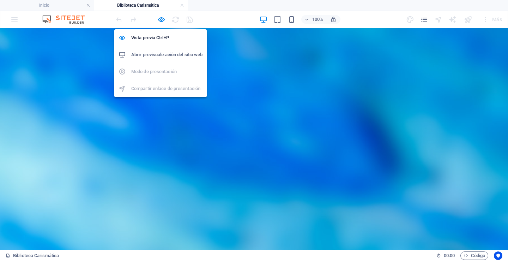
drag, startPoint x: 161, startPoint y: 19, endPoint x: 164, endPoint y: 61, distance: 42.1
click at [162, 20] on icon "button" at bounding box center [161, 20] width 8 height 8
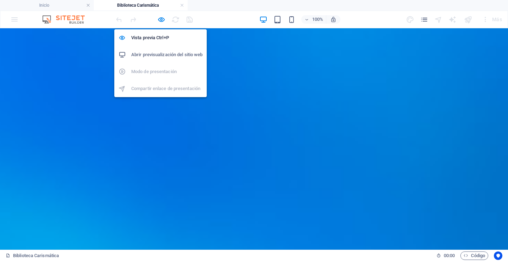
select select "px"
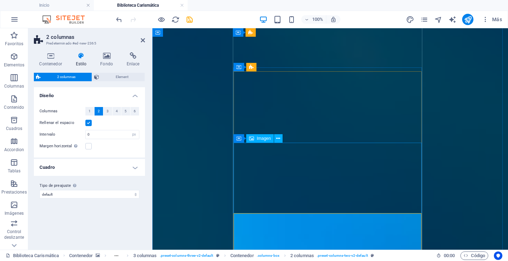
scroll to position [521, 0]
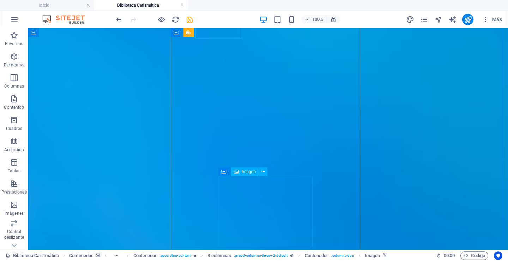
scroll to position [627, 0]
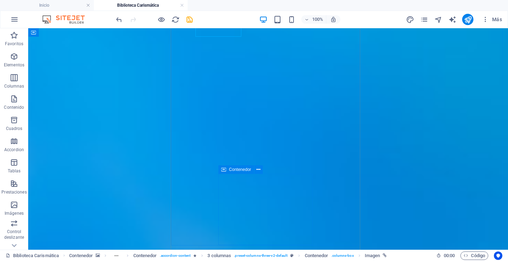
click at [242, 169] on span "Contenedor" at bounding box center [240, 169] width 22 height 4
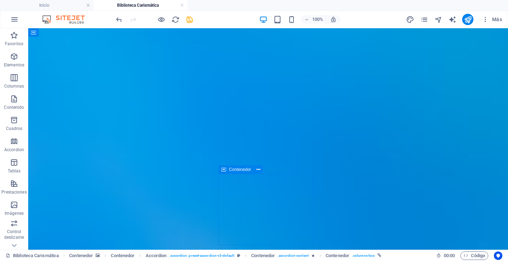
drag, startPoint x: 242, startPoint y: 169, endPoint x: 87, endPoint y: 146, distance: 156.5
click at [242, 169] on span "Contenedor" at bounding box center [240, 169] width 22 height 4
select select "%"
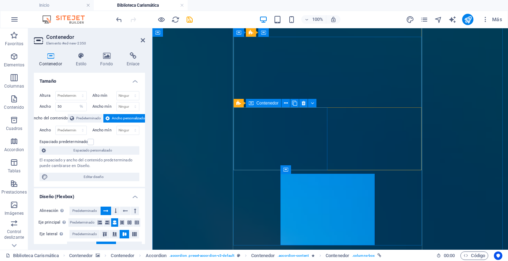
click at [268, 103] on span "Contenedor" at bounding box center [267, 103] width 22 height 4
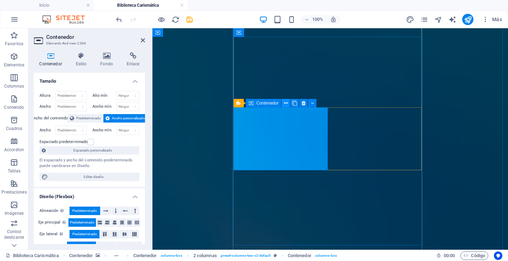
click at [287, 102] on icon at bounding box center [286, 102] width 4 height 7
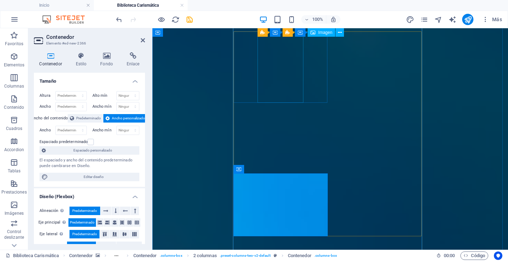
scroll to position [521, 0]
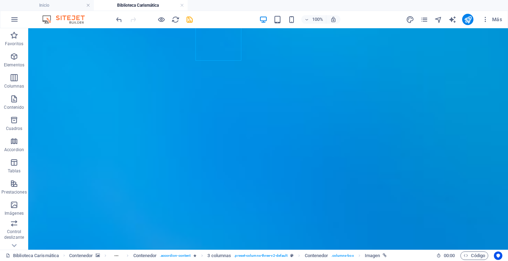
scroll to position [603, 0]
drag, startPoint x: 222, startPoint y: 102, endPoint x: 213, endPoint y: 165, distance: 63.1
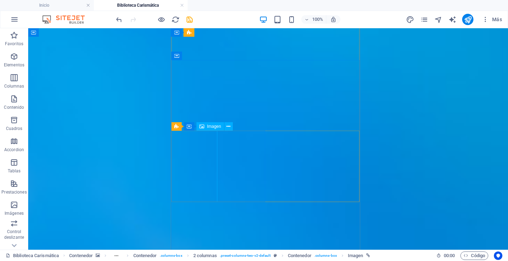
click at [208, 128] on span "Imagen" at bounding box center [214, 126] width 14 height 4
select select "px"
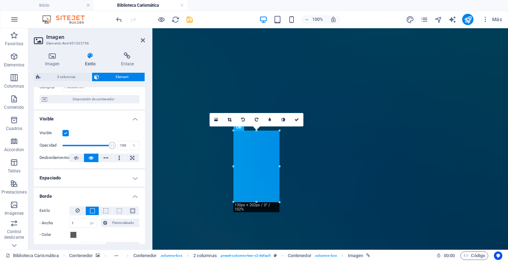
scroll to position [71, 0]
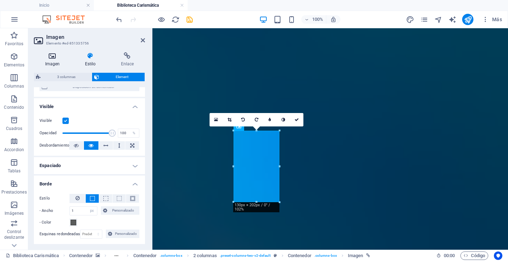
drag, startPoint x: 54, startPoint y: 60, endPoint x: 56, endPoint y: 73, distance: 13.5
click at [54, 60] on h4 "Imagen" at bounding box center [54, 59] width 40 height 15
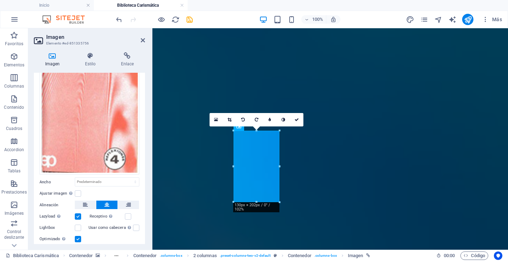
scroll to position [90, 0]
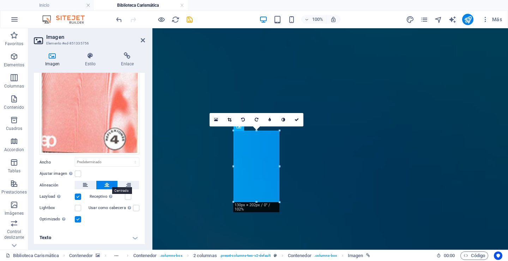
click at [105, 183] on icon at bounding box center [106, 185] width 5 height 8
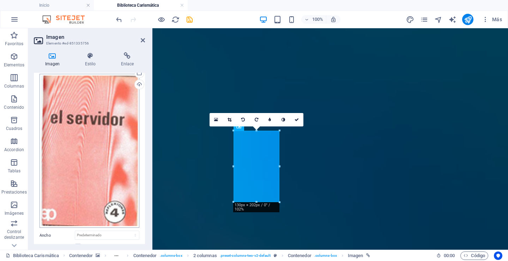
scroll to position [0, 0]
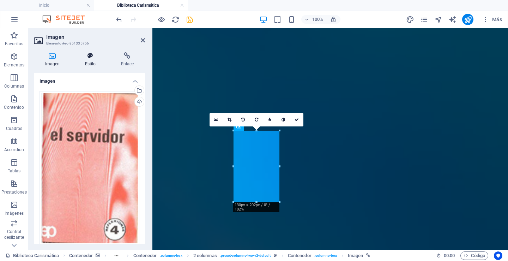
click at [89, 59] on icon at bounding box center [90, 55] width 33 height 7
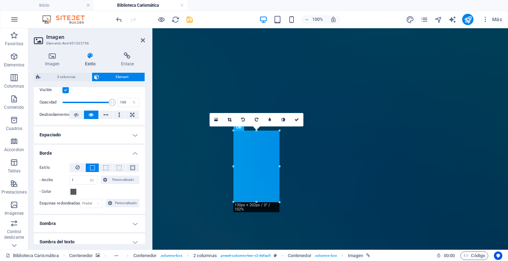
scroll to position [58, 0]
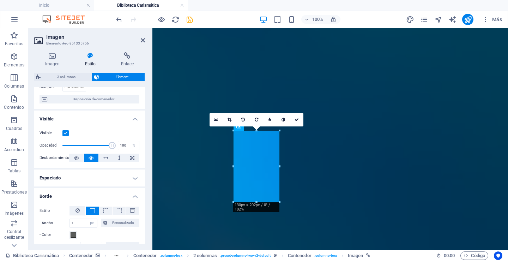
click at [134, 174] on h4 "Espaciado" at bounding box center [89, 177] width 111 height 17
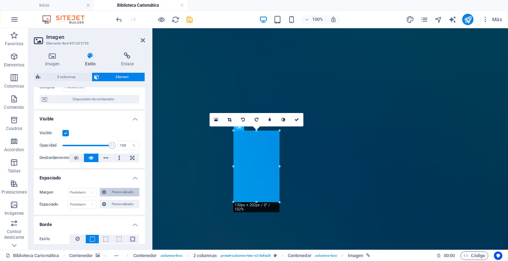
click at [110, 192] on span "Personalizado" at bounding box center [122, 192] width 29 height 8
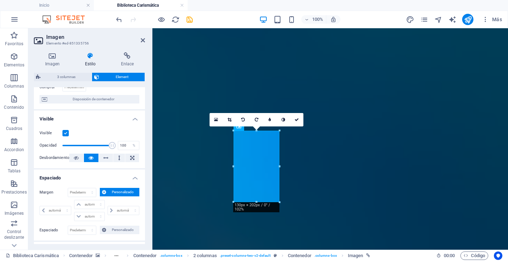
click at [92, 58] on icon at bounding box center [90, 55] width 33 height 7
click at [54, 59] on icon at bounding box center [52, 55] width 37 height 7
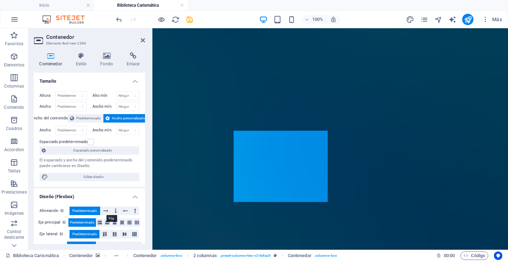
drag, startPoint x: 106, startPoint y: 209, endPoint x: 107, endPoint y: 216, distance: 7.1
click at [106, 209] on icon at bounding box center [105, 210] width 5 height 8
click at [114, 221] on icon at bounding box center [115, 222] width 4 height 8
drag, startPoint x: 122, startPoint y: 232, endPoint x: 91, endPoint y: 211, distance: 36.8
click at [122, 232] on icon at bounding box center [124, 234] width 8 height 4
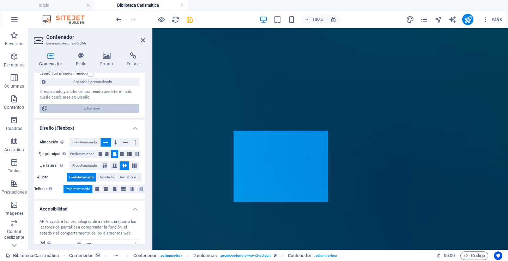
scroll to position [71, 0]
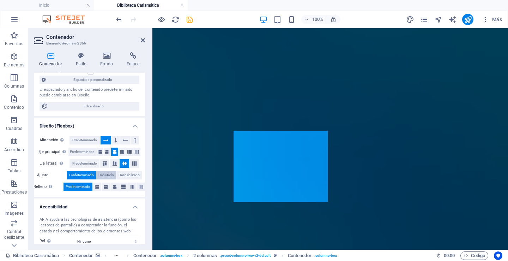
click at [103, 175] on span "Habilitado" at bounding box center [106, 175] width 16 height 8
click at [114, 187] on icon at bounding box center [115, 186] width 4 height 8
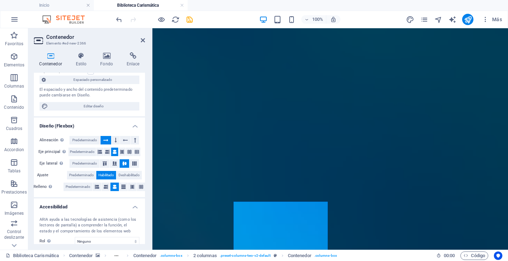
scroll to position [603, 0]
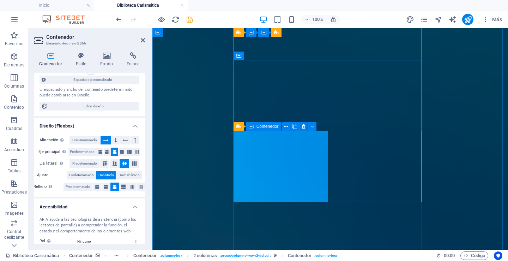
click at [268, 126] on span "Contenedor" at bounding box center [267, 126] width 22 height 4
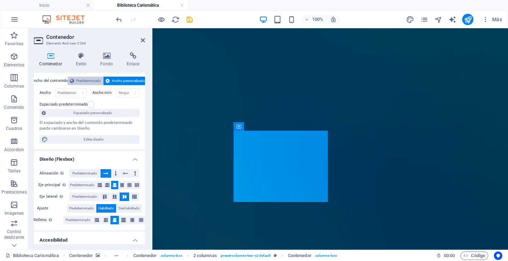
scroll to position [0, 0]
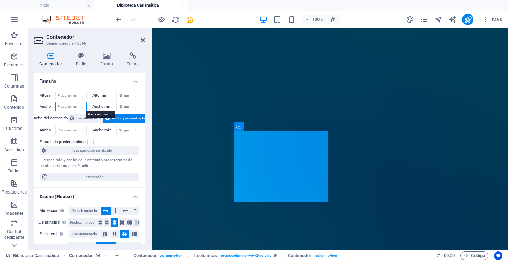
click at [82, 106] on select "Predeterminado px rem % em vh vw" at bounding box center [71, 106] width 31 height 8
select select "%"
click at [75, 102] on select "Predeterminado px rem % em vh vw" at bounding box center [71, 106] width 31 height 8
type input "50"
click at [82, 59] on icon at bounding box center [81, 55] width 22 height 7
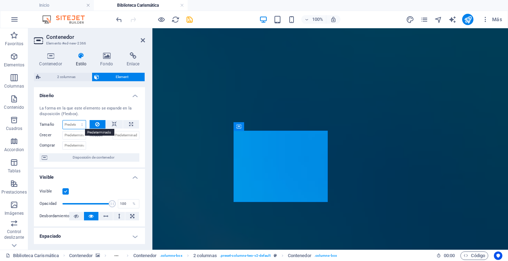
click at [81, 123] on select "Predeterminado automático px % 1/1 1/2 1/3 1/4 1/5 1/6 1/7 1/8 1/9 1/10" at bounding box center [74, 124] width 23 height 8
select select "1/2"
click at [75, 120] on select "Predeterminado automático px % 1/1 1/2 1/3 1/4 1/5 1/6 1/7 1/8 1/9 1/10" at bounding box center [74, 124] width 23 height 8
type input "50"
select select "%"
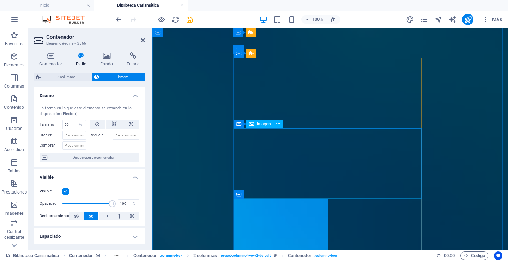
scroll to position [603, 0]
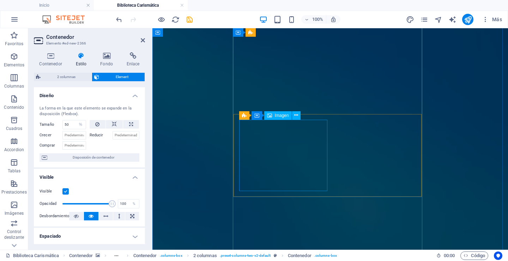
scroll to position [356, 0]
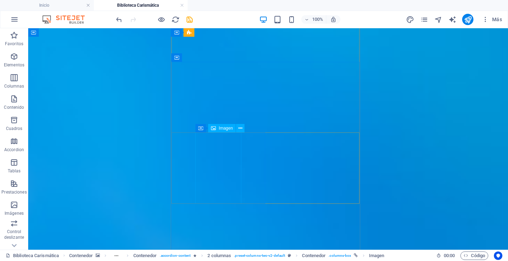
scroll to position [603, 0]
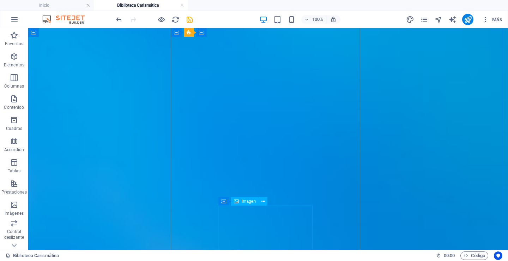
drag, startPoint x: 256, startPoint y: 218, endPoint x: 243, endPoint y: 212, distance: 14.7
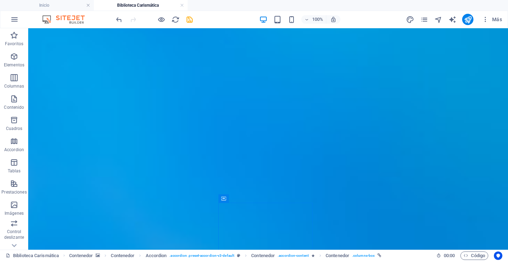
scroll to position [608, 0]
drag, startPoint x: 266, startPoint y: 230, endPoint x: 278, endPoint y: 138, distance: 92.8
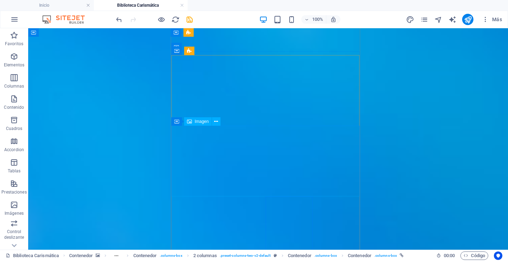
scroll to position [573, 0]
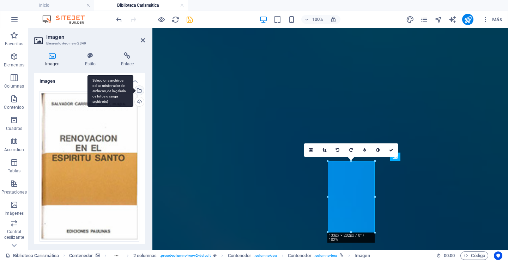
click at [138, 90] on div "Selecciona archivos del administrador de archivos, de la galería de fotos o car…" at bounding box center [138, 91] width 11 height 11
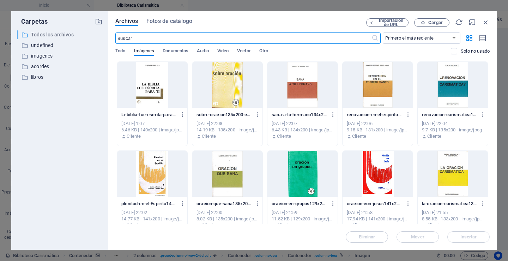
drag, startPoint x: 155, startPoint y: 37, endPoint x: 77, endPoint y: 37, distance: 78.3
click at [76, 37] on div "Carpetas ​ Todos los archivos Todos los archivos ​ undefined undefined ​ imagen…" at bounding box center [253, 130] width 485 height 238
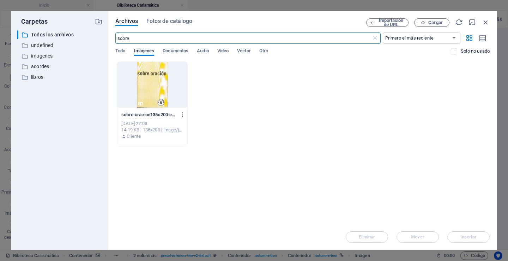
type input "sobre"
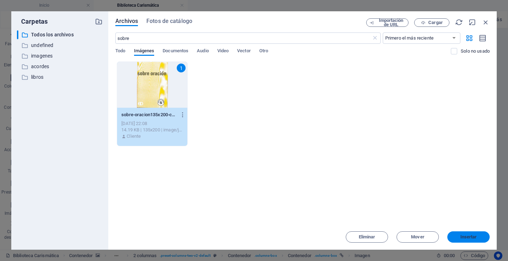
drag, startPoint x: 465, startPoint y: 236, endPoint x: 265, endPoint y: 183, distance: 206.3
click at [465, 236] on span "Insertar" at bounding box center [468, 237] width 17 height 4
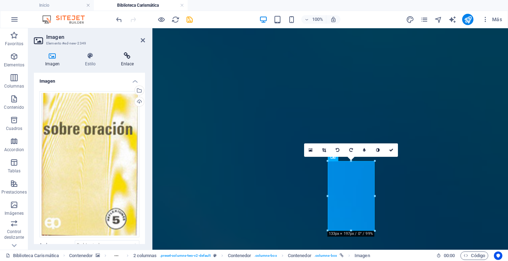
click at [128, 59] on h4 "Enlace" at bounding box center [127, 59] width 35 height 15
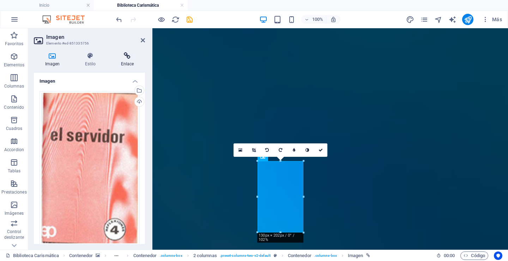
click at [130, 59] on icon at bounding box center [127, 55] width 35 height 7
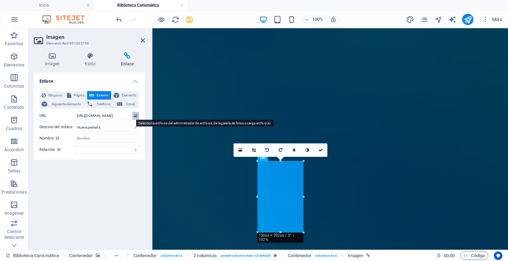
click at [137, 115] on icon at bounding box center [136, 116] width 4 height 8
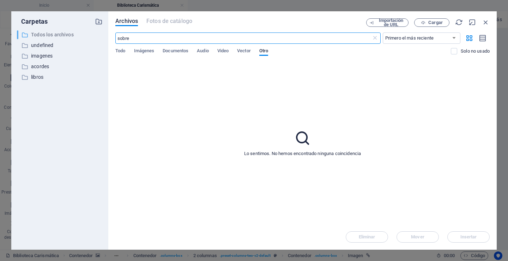
drag, startPoint x: 150, startPoint y: 38, endPoint x: 89, endPoint y: 37, distance: 61.0
click at [89, 37] on div "Carpetas ​ Todos los archivos Todos los archivos ​ undefined undefined ​ imagen…" at bounding box center [253, 130] width 485 height 238
type input "el-servidor"
click at [169, 49] on span "Documentos" at bounding box center [176, 52] width 26 height 10
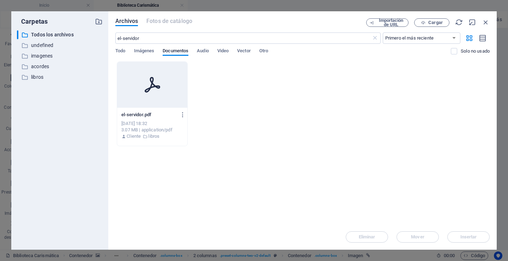
click at [141, 123] on div "[DATE] 18:32" at bounding box center [152, 123] width 62 height 6
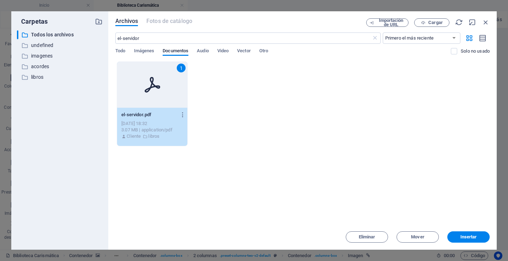
drag, startPoint x: 240, startPoint y: 196, endPoint x: 304, endPoint y: 205, distance: 64.2
click at [474, 235] on span "Insertar" at bounding box center [468, 237] width 17 height 4
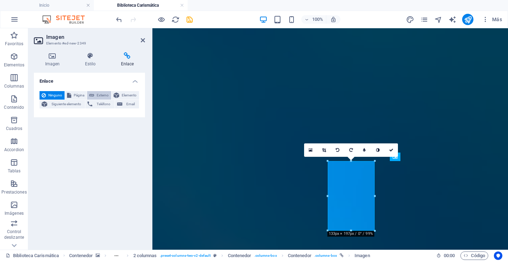
click at [101, 94] on span "Externo" at bounding box center [102, 95] width 13 height 8
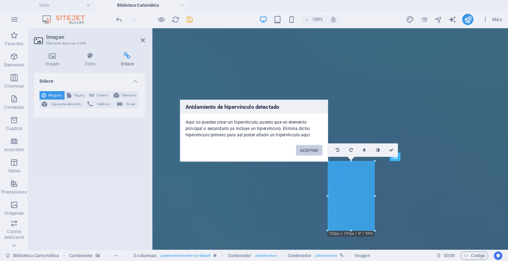
click at [305, 152] on button "ACEPTAR" at bounding box center [309, 150] width 26 height 11
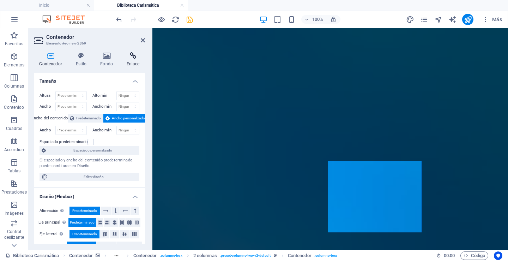
click at [132, 57] on icon at bounding box center [133, 55] width 24 height 7
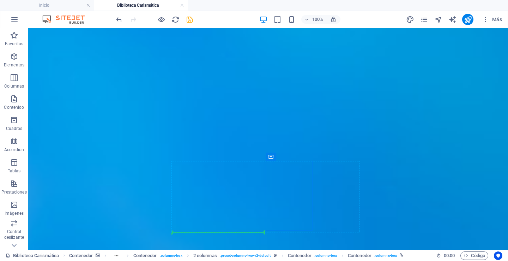
drag, startPoint x: 376, startPoint y: 185, endPoint x: 250, endPoint y: 212, distance: 128.8
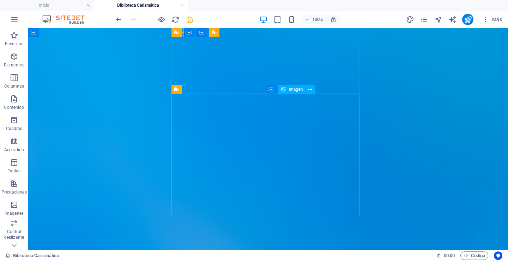
scroll to position [643, 0]
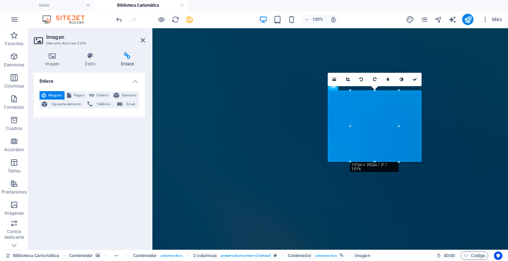
click at [127, 57] on icon at bounding box center [127, 55] width 35 height 7
click at [99, 95] on span "Externo" at bounding box center [102, 95] width 13 height 8
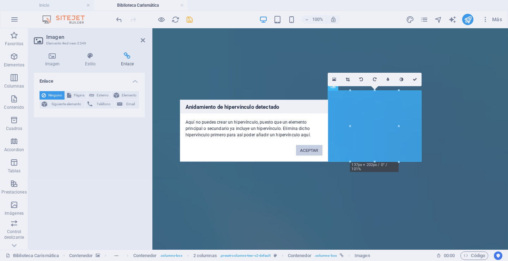
drag, startPoint x: 127, startPoint y: 125, endPoint x: 307, endPoint y: 152, distance: 182.2
click at [307, 152] on button "ACEPTAR" at bounding box center [309, 150] width 26 height 11
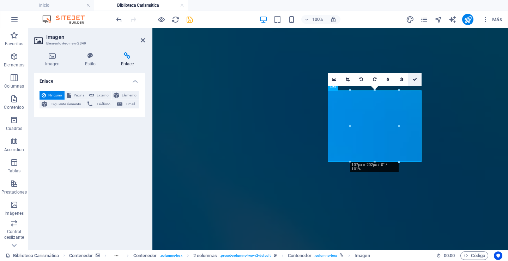
click at [417, 76] on link at bounding box center [414, 79] width 13 height 13
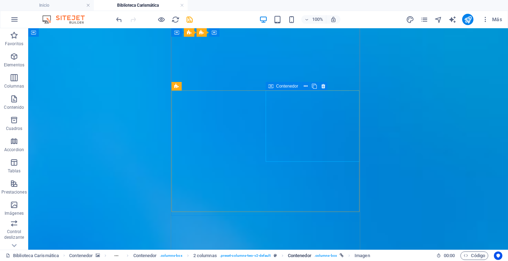
click at [322, 254] on span ". columns-box" at bounding box center [325, 255] width 23 height 8
drag, startPoint x: 322, startPoint y: 254, endPoint x: 258, endPoint y: 218, distance: 74.0
click at [303, 255] on span "Contenedor" at bounding box center [300, 255] width 24 height 8
drag, startPoint x: 303, startPoint y: 255, endPoint x: 133, endPoint y: 213, distance: 174.9
click at [303, 255] on span "Contenedor" at bounding box center [300, 255] width 24 height 8
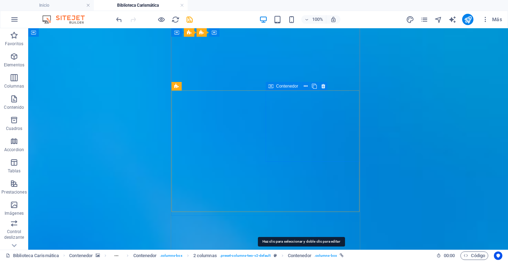
select select "%"
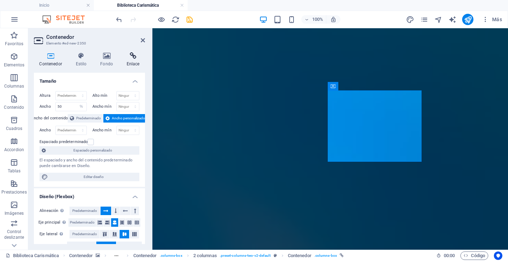
click at [136, 58] on icon at bounding box center [133, 55] width 24 height 7
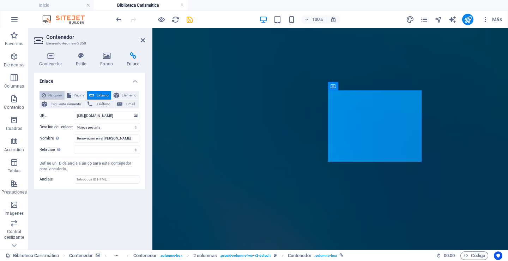
click at [53, 95] on span "Ninguno" at bounding box center [55, 95] width 14 height 8
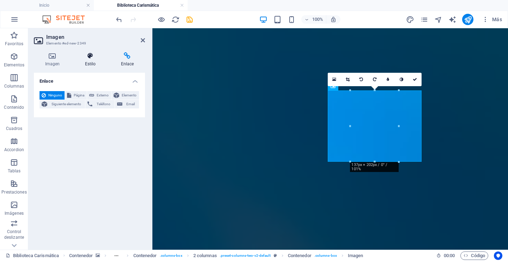
click at [87, 59] on icon at bounding box center [90, 55] width 33 height 7
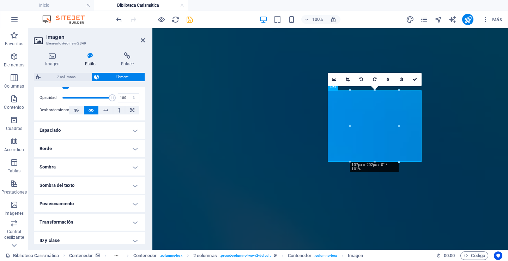
scroll to position [71, 0]
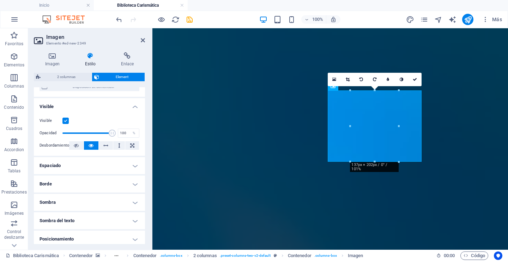
click at [133, 182] on h4 "Borde" at bounding box center [89, 183] width 111 height 17
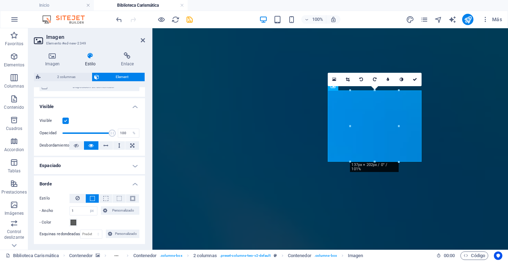
click at [133, 182] on h4 "Borde" at bounding box center [89, 181] width 111 height 13
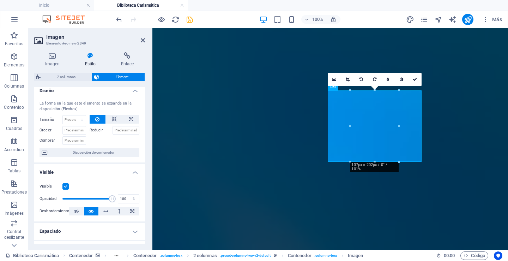
scroll to position [0, 0]
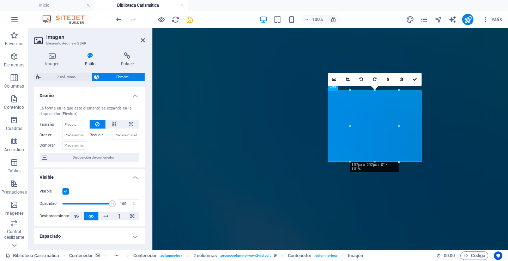
click at [87, 59] on h4 "Estilo" at bounding box center [92, 59] width 36 height 15
click at [53, 60] on h4 "Imagen" at bounding box center [54, 59] width 40 height 15
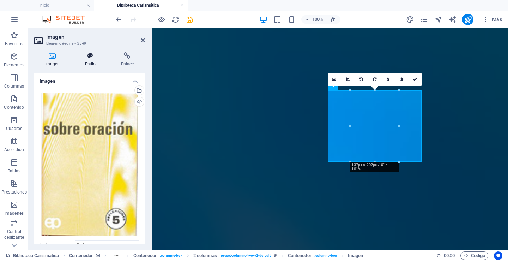
click at [88, 61] on h4 "Estilo" at bounding box center [92, 59] width 36 height 15
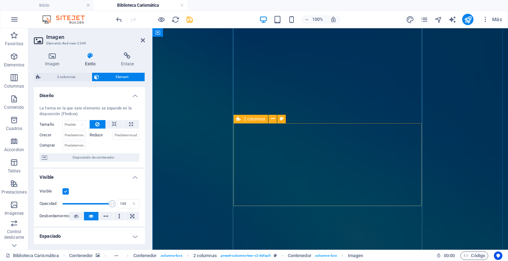
scroll to position [396, 0]
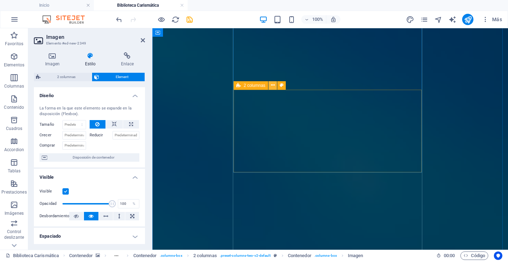
click at [273, 84] on icon at bounding box center [273, 84] width 4 height 7
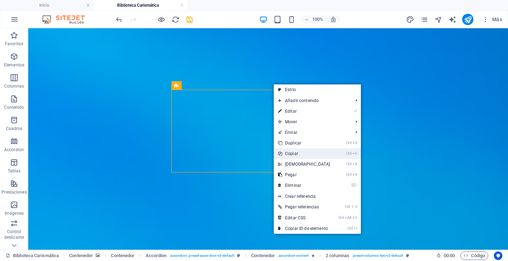
click at [291, 151] on link "Ctrl C Copiar" at bounding box center [304, 153] width 61 height 11
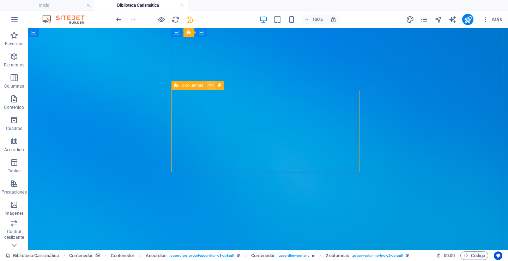
click at [211, 85] on icon at bounding box center [211, 84] width 4 height 7
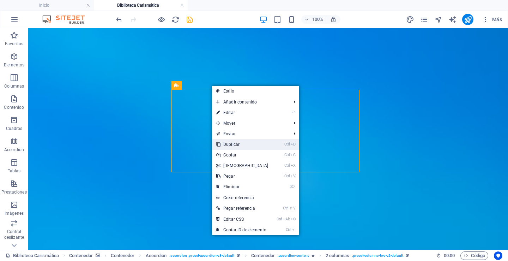
drag, startPoint x: 235, startPoint y: 141, endPoint x: 199, endPoint y: 115, distance: 44.4
click at [235, 141] on link "Ctrl D Duplicar" at bounding box center [242, 144] width 61 height 11
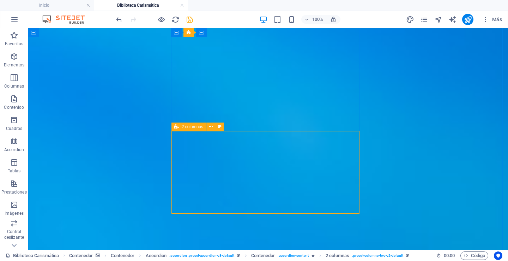
scroll to position [467, 0]
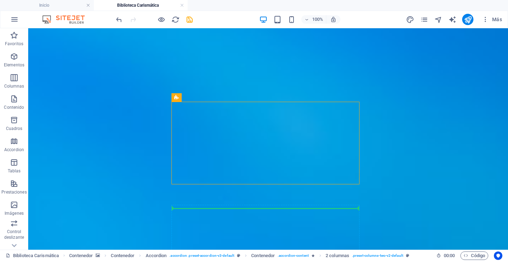
drag, startPoint x: 220, startPoint y: 126, endPoint x: 196, endPoint y: 210, distance: 87.3
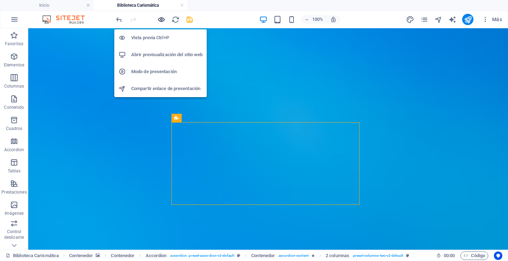
drag, startPoint x: 160, startPoint y: 20, endPoint x: 163, endPoint y: 62, distance: 42.5
click at [161, 20] on icon "button" at bounding box center [161, 20] width 8 height 8
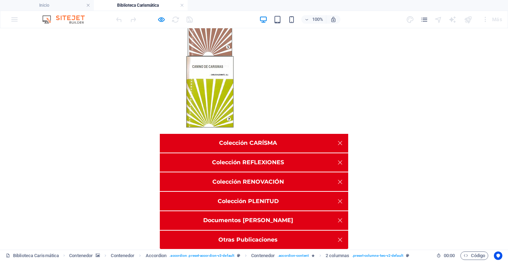
scroll to position [100, 0]
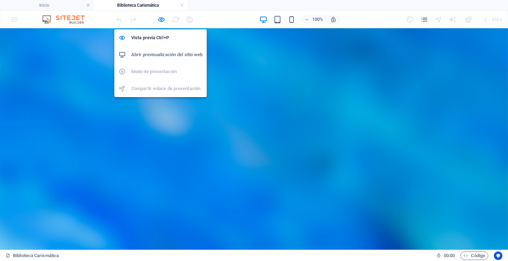
drag, startPoint x: 161, startPoint y: 18, endPoint x: 136, endPoint y: 71, distance: 58.9
click at [161, 21] on icon "button" at bounding box center [161, 20] width 8 height 8
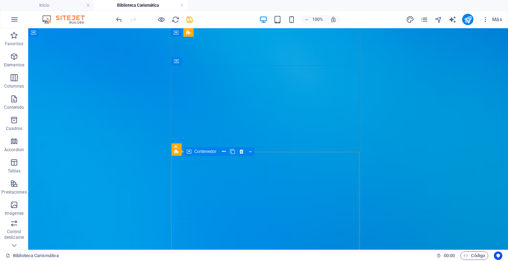
scroll to position [523, 0]
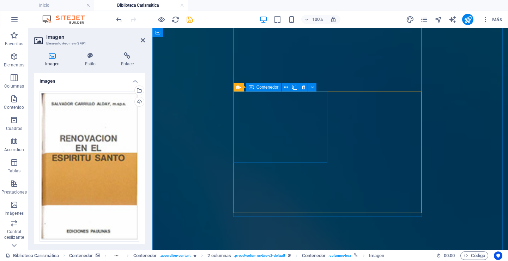
scroll to position [700, 0]
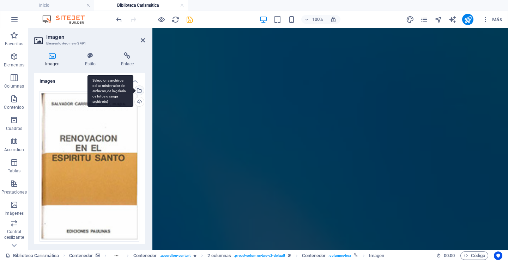
click at [138, 91] on div "Selecciona archivos del administrador de archivos, de la galería de fotos o car…" at bounding box center [138, 91] width 11 height 11
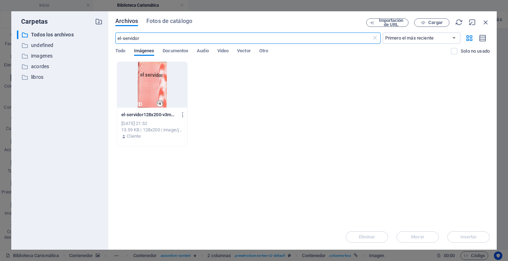
scroll to position [381, 0]
click at [154, 91] on div at bounding box center [152, 85] width 70 height 46
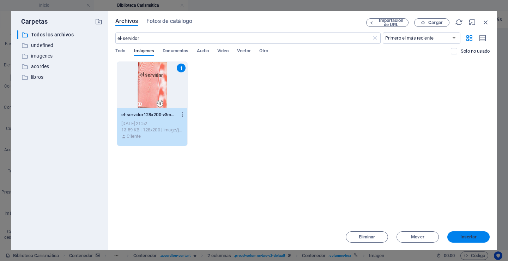
drag, startPoint x: 131, startPoint y: 153, endPoint x: 462, endPoint y: 234, distance: 340.7
click at [462, 235] on span "Insertar" at bounding box center [468, 237] width 17 height 4
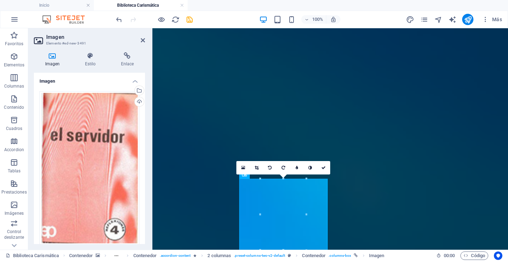
scroll to position [416, 0]
drag, startPoint x: 126, startPoint y: 57, endPoint x: 126, endPoint y: 61, distance: 3.6
click at [126, 57] on icon at bounding box center [127, 55] width 35 height 7
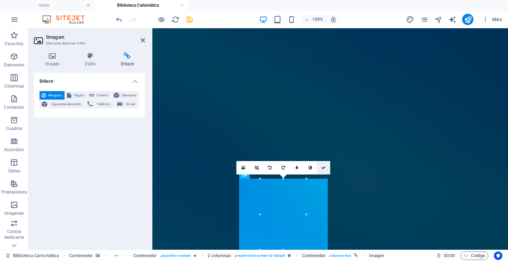
drag, startPoint x: 323, startPoint y: 166, endPoint x: 176, endPoint y: 190, distance: 149.0
click at [323, 166] on icon at bounding box center [323, 167] width 4 height 4
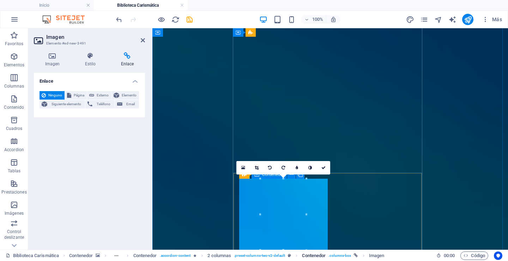
click at [331, 255] on span ". columns-box" at bounding box center [339, 255] width 23 height 8
click at [331, 255] on link "Contenedor . columns-box" at bounding box center [330, 255] width 56 height 8
select select "%"
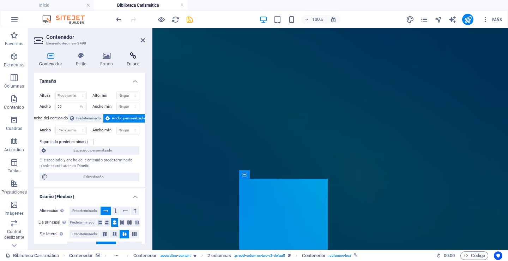
click at [131, 57] on icon at bounding box center [133, 55] width 24 height 7
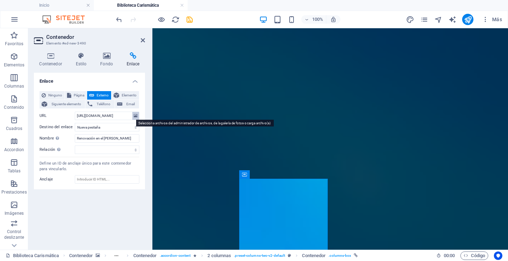
click at [135, 116] on icon at bounding box center [136, 116] width 4 height 8
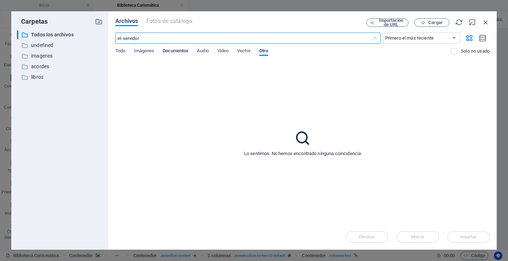
click at [171, 51] on span "Documentos" at bounding box center [176, 52] width 26 height 10
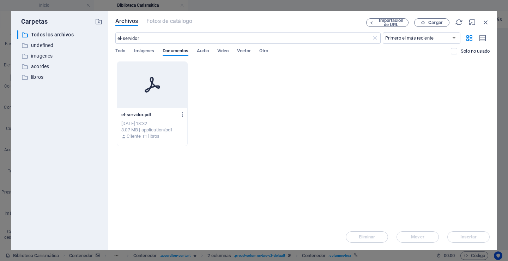
click at [146, 113] on p "el-servidor.pdf" at bounding box center [148, 114] width 55 height 6
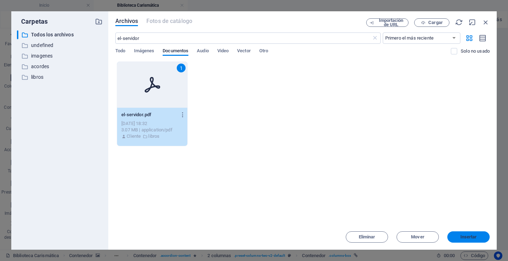
click at [467, 235] on span "Insertar" at bounding box center [468, 237] width 17 height 4
type input "[URL][DOMAIN_NAME]"
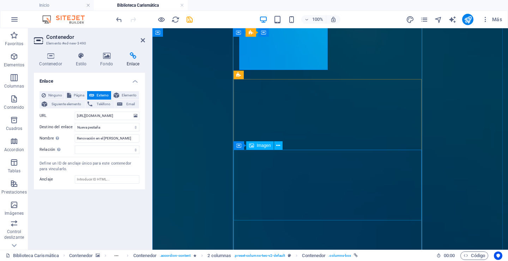
scroll to position [557, 0]
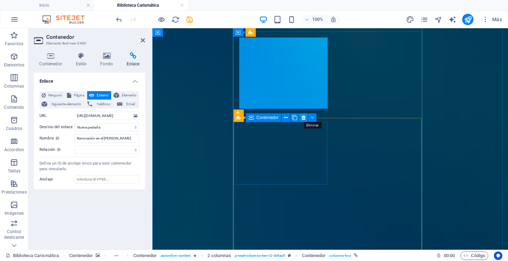
click at [303, 117] on icon at bounding box center [304, 117] width 4 height 7
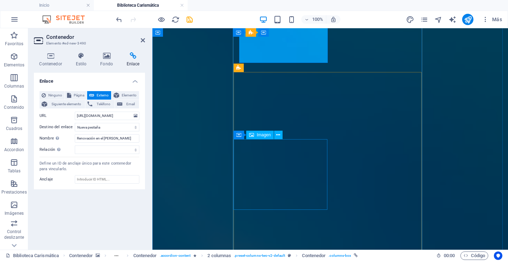
scroll to position [592, 0]
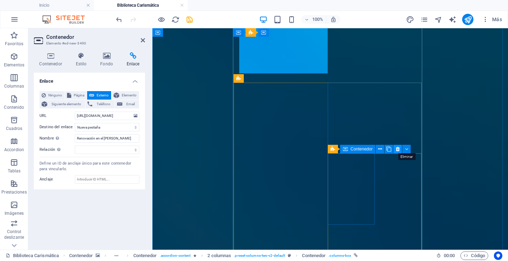
click at [398, 148] on icon at bounding box center [398, 148] width 4 height 7
click at [433, 147] on icon at bounding box center [432, 148] width 4 height 7
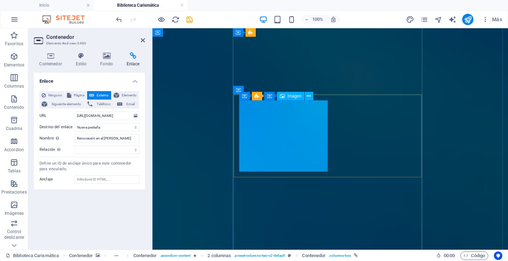
scroll to position [486, 0]
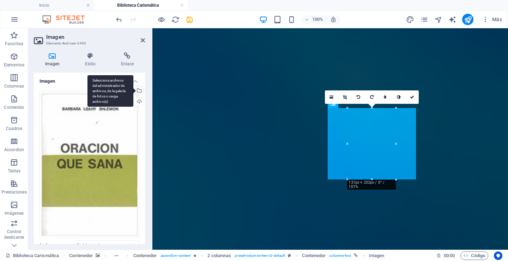
click at [138, 90] on div "Selecciona archivos del administrador de archivos, de la galería de fotos o car…" at bounding box center [138, 91] width 11 height 11
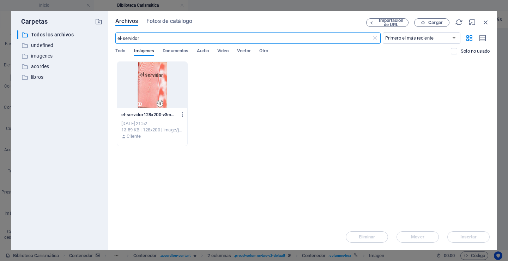
drag, startPoint x: 133, startPoint y: 37, endPoint x: 105, endPoint y: 37, distance: 27.2
click at [105, 37] on div "Carpetas ​ Todos los archivos Todos los archivos ​ undefined undefined ​ imagen…" at bounding box center [253, 130] width 485 height 238
type input "sobre-"
click at [149, 116] on p "sobre-oracion135x200-cxaHkQXddJVOEvxFujJI2g.jpg" at bounding box center [148, 114] width 55 height 6
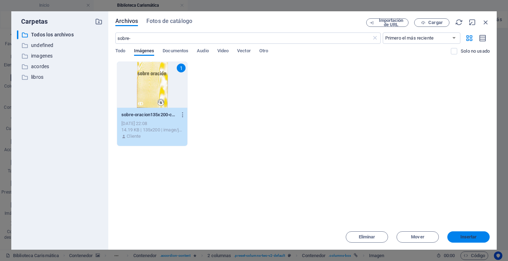
click at [462, 235] on span "Insertar" at bounding box center [468, 237] width 17 height 4
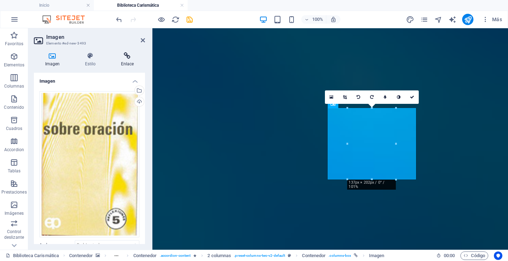
click at [129, 58] on icon at bounding box center [127, 55] width 35 height 7
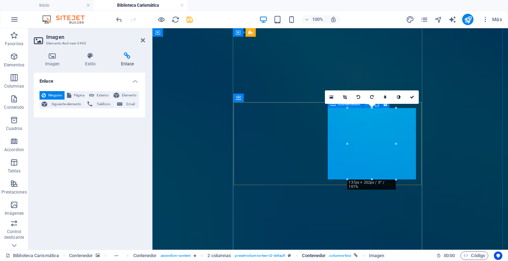
click at [334, 253] on span ". columns-box" at bounding box center [339, 255] width 23 height 8
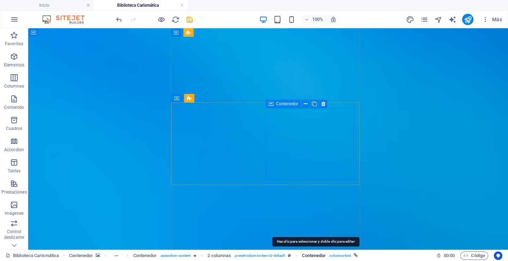
click at [319, 254] on span "Contenedor" at bounding box center [314, 255] width 24 height 8
select select "%"
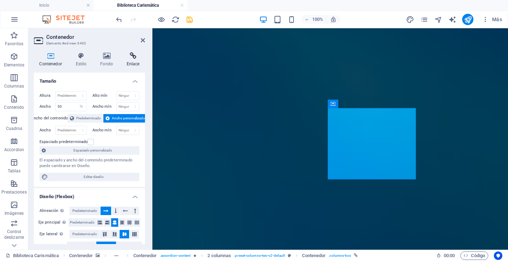
click at [134, 53] on div "Contenedor Estilo Fondo Enlace Tamaño Altura Predeterminado px rem % vh vw Alto…" at bounding box center [89, 148] width 122 height 203
click at [135, 58] on icon at bounding box center [133, 55] width 24 height 7
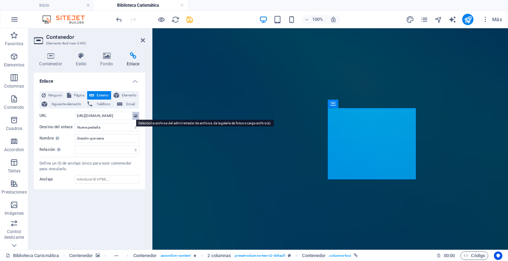
click at [133, 116] on button at bounding box center [135, 116] width 7 height 8
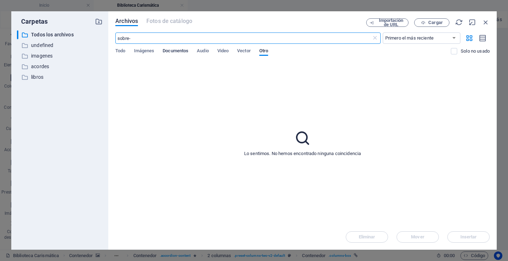
click at [176, 49] on span "Documentos" at bounding box center [176, 52] width 26 height 10
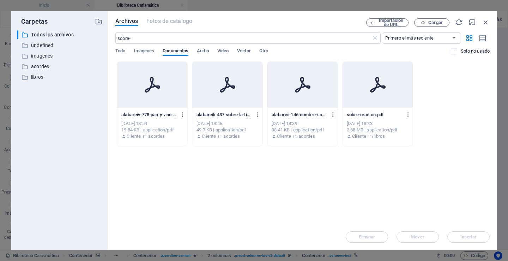
drag, startPoint x: 364, startPoint y: 116, endPoint x: 355, endPoint y: 114, distance: 9.3
click at [364, 115] on p "sobre-oracion.pdf" at bounding box center [374, 114] width 55 height 6
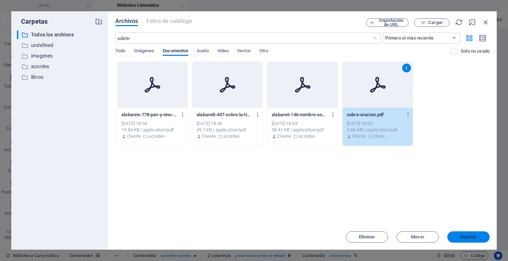
click at [466, 239] on button "Insertar" at bounding box center [468, 236] width 42 height 11
type input "[URL][DOMAIN_NAME]"
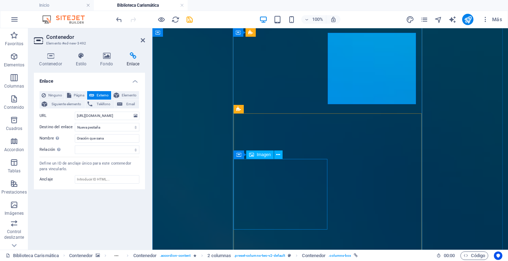
scroll to position [592, 0]
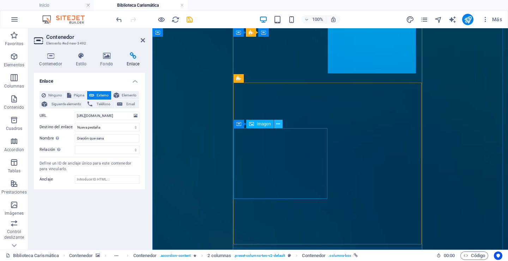
click at [277, 123] on icon at bounding box center [278, 123] width 4 height 7
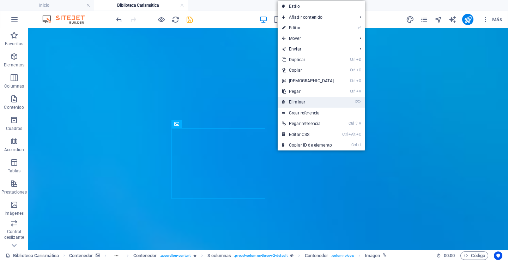
click at [294, 101] on link "⌦ Eliminar" at bounding box center [308, 102] width 61 height 11
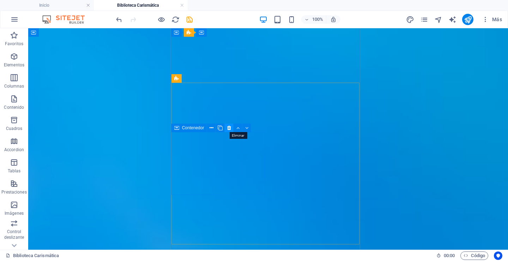
click at [230, 126] on icon at bounding box center [229, 127] width 4 height 7
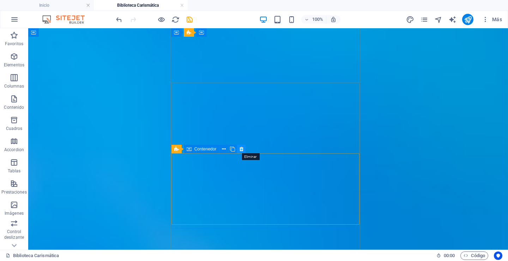
click at [240, 147] on icon at bounding box center [242, 148] width 4 height 7
click at [241, 149] on icon at bounding box center [242, 148] width 4 height 7
click at [240, 148] on icon at bounding box center [242, 148] width 4 height 7
click at [241, 149] on icon at bounding box center [242, 148] width 4 height 7
drag, startPoint x: 223, startPoint y: 170, endPoint x: 203, endPoint y: 169, distance: 19.5
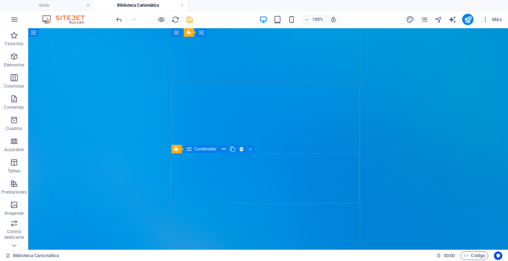
drag, startPoint x: 219, startPoint y: 183, endPoint x: 230, endPoint y: 171, distance: 16.2
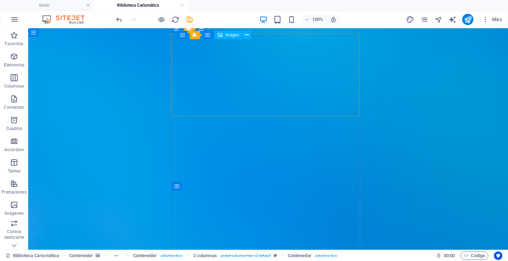
scroll to position [522, 0]
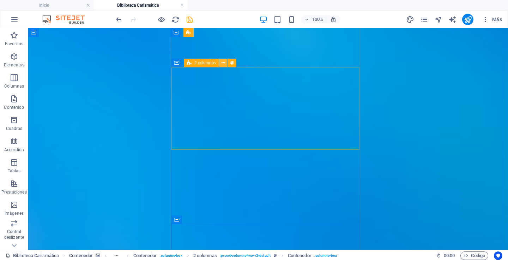
click at [223, 62] on icon at bounding box center [224, 62] width 4 height 7
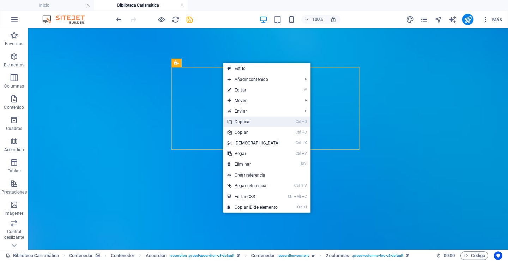
click at [241, 120] on link "Ctrl D Duplicar" at bounding box center [253, 121] width 61 height 11
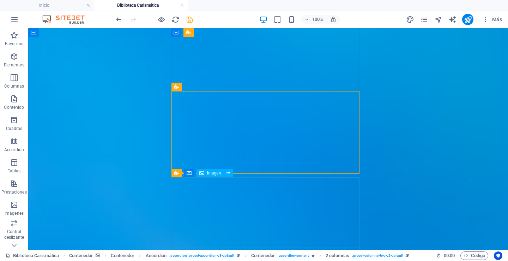
scroll to position [628, 0]
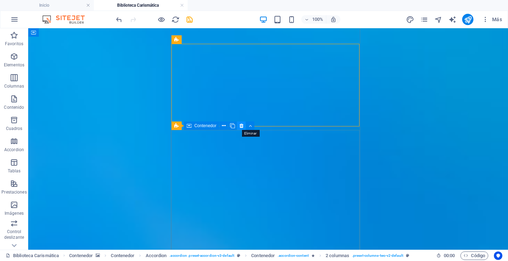
click at [241, 125] on icon at bounding box center [242, 125] width 4 height 7
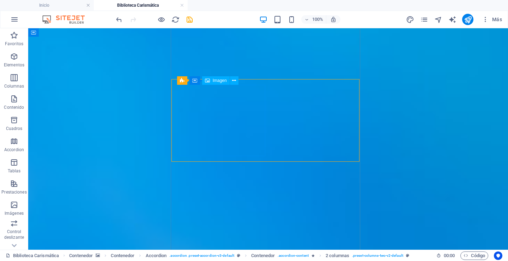
scroll to position [592, 0]
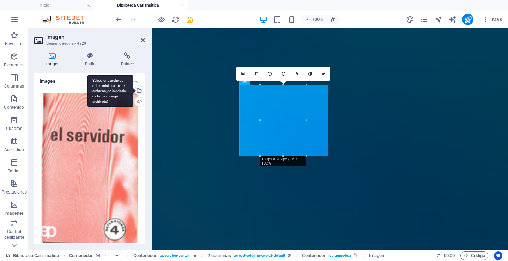
click at [138, 89] on div "Selecciona archivos del administrador de archivos, de la galería de fotos o car…" at bounding box center [138, 91] width 11 height 11
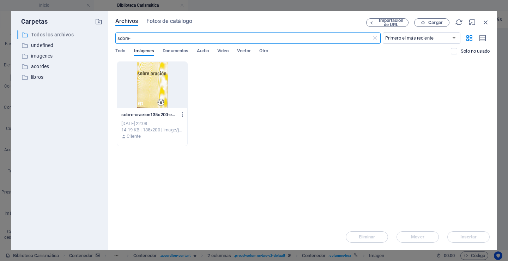
drag, startPoint x: 116, startPoint y: 38, endPoint x: 90, endPoint y: 38, distance: 25.8
click at [90, 38] on div "Carpetas ​ Todos los archivos Todos los archivos ​ undefined undefined ​ imagen…" at bounding box center [253, 130] width 485 height 238
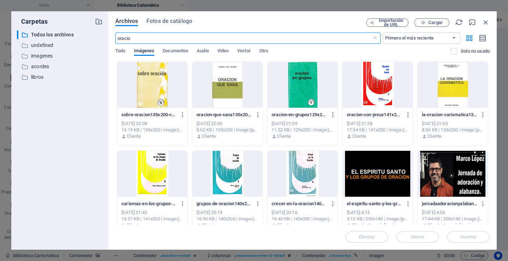
type input "oracio"
drag, startPoint x: 299, startPoint y: 116, endPoint x: 299, endPoint y: 112, distance: 3.9
click at [299, 116] on p "oracion-en-grupos129x200-hmglzgrysNwx9A4PynCLNw.jpg" at bounding box center [299, 114] width 55 height 6
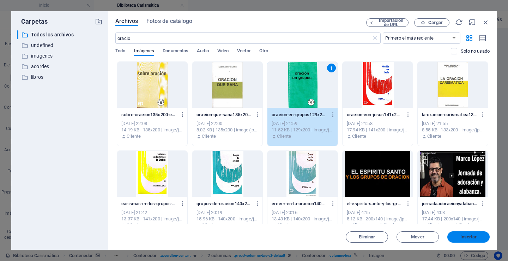
click at [473, 235] on span "Insertar" at bounding box center [468, 237] width 17 height 4
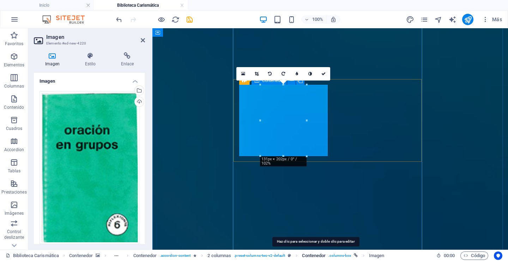
click at [325, 254] on span "Contenedor" at bounding box center [314, 255] width 24 height 8
drag, startPoint x: 325, startPoint y: 254, endPoint x: 281, endPoint y: 219, distance: 55.5
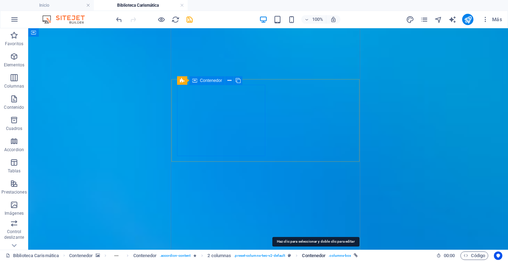
click at [319, 255] on span "Contenedor" at bounding box center [314, 255] width 24 height 8
select select "%"
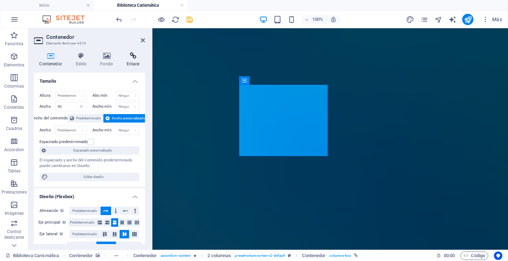
click at [137, 59] on icon at bounding box center [133, 55] width 24 height 7
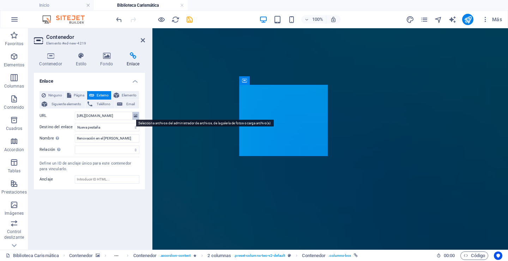
click at [135, 116] on icon at bounding box center [136, 116] width 4 height 8
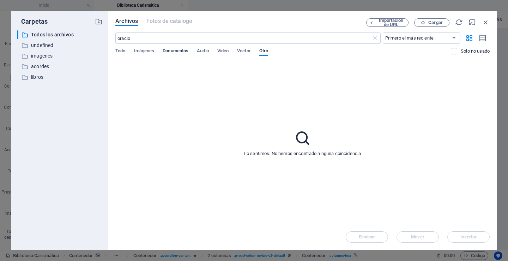
click at [179, 50] on span "Documentos" at bounding box center [176, 52] width 26 height 10
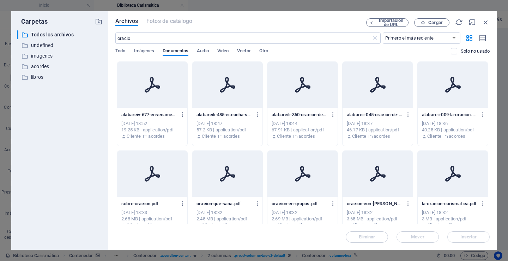
drag, startPoint x: 302, startPoint y: 178, endPoint x: 400, endPoint y: 226, distance: 108.9
click at [302, 178] on icon at bounding box center [302, 173] width 17 height 17
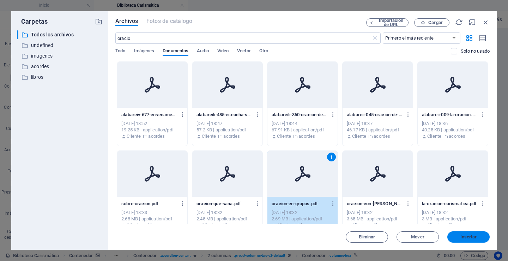
click at [461, 236] on span "Insertar" at bounding box center [468, 237] width 17 height 4
type input "[URL][DOMAIN_NAME]"
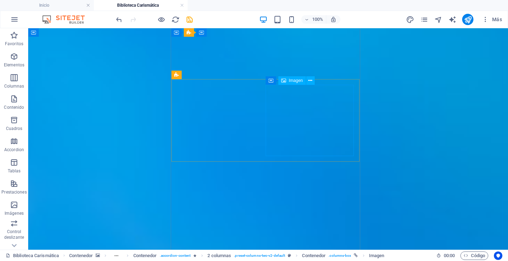
click at [210, 161] on icon at bounding box center [211, 160] width 4 height 7
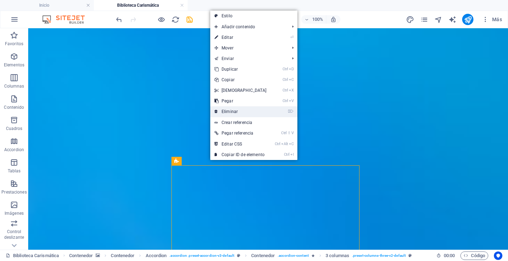
click at [227, 109] on link "⌦ Eliminar" at bounding box center [240, 111] width 61 height 11
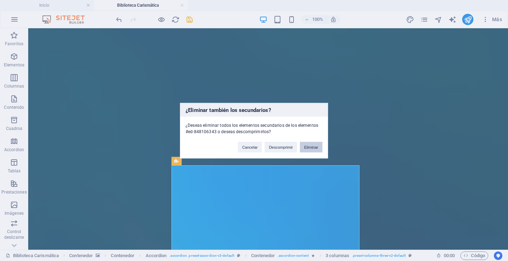
click at [314, 146] on button "Eliminar" at bounding box center [311, 146] width 23 height 11
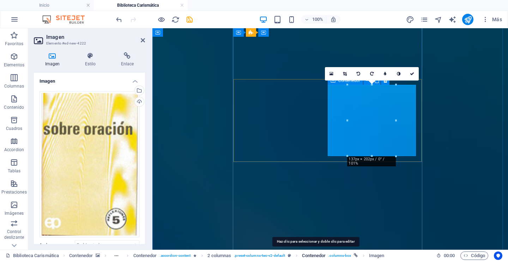
click at [323, 254] on span "Contenedor" at bounding box center [314, 255] width 24 height 8
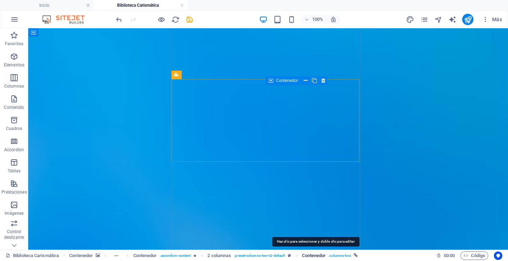
click at [319, 254] on span "Contenedor" at bounding box center [314, 255] width 24 height 8
select select "%"
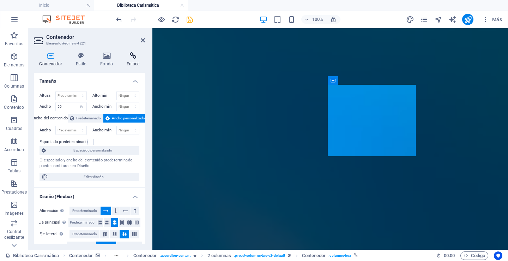
click at [133, 58] on icon at bounding box center [133, 55] width 24 height 7
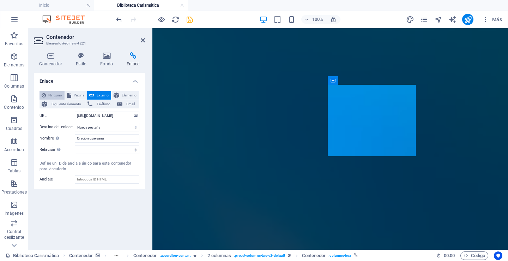
click at [47, 95] on button "Ninguno" at bounding box center [52, 95] width 25 height 8
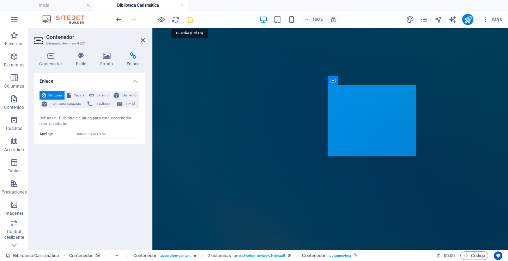
drag, startPoint x: 189, startPoint y: 18, endPoint x: 266, endPoint y: 95, distance: 108.5
click at [189, 18] on icon "save" at bounding box center [190, 20] width 8 height 8
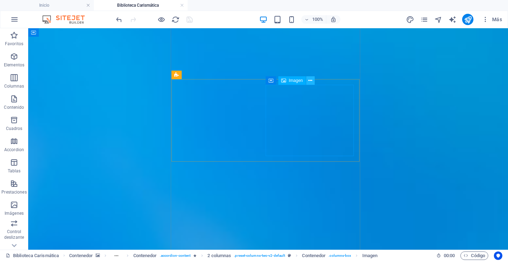
click at [308, 79] on icon at bounding box center [310, 80] width 4 height 7
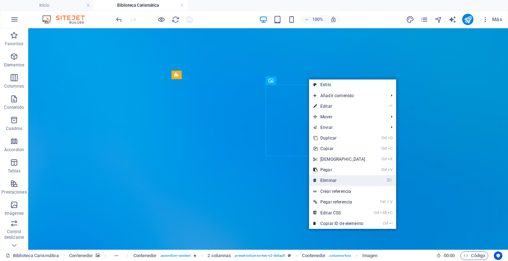
click at [325, 179] on link "⌦ Eliminar" at bounding box center [339, 180] width 61 height 11
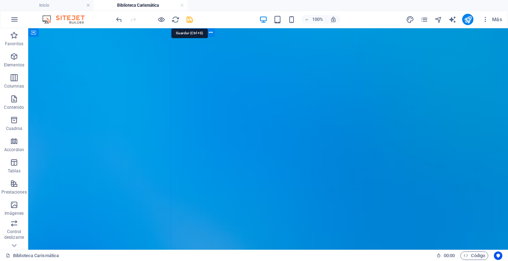
drag, startPoint x: 189, startPoint y: 19, endPoint x: 184, endPoint y: 27, distance: 9.2
click at [189, 20] on icon "save" at bounding box center [190, 20] width 8 height 8
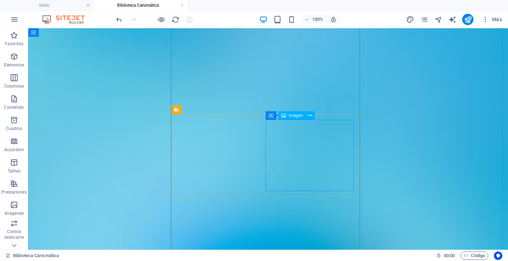
scroll to position [1881, 0]
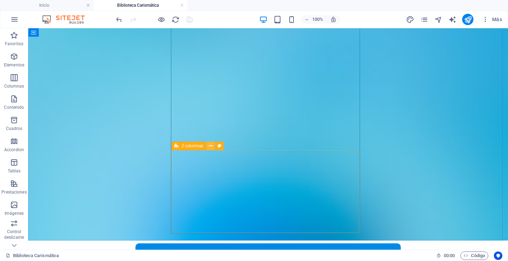
click at [211, 146] on icon at bounding box center [211, 145] width 4 height 7
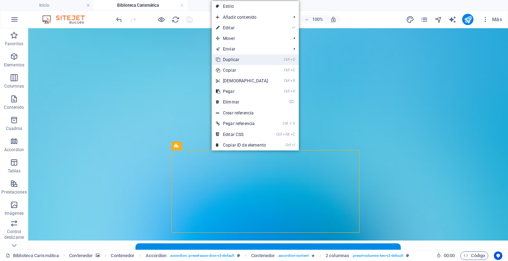
click at [232, 58] on link "Ctrl D Duplicar" at bounding box center [242, 59] width 61 height 11
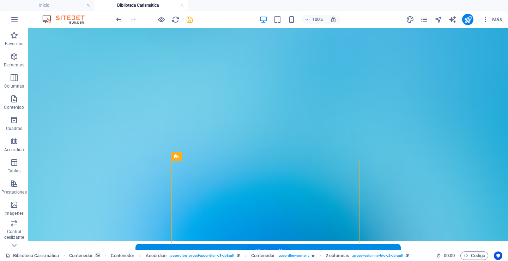
scroll to position [1963, 0]
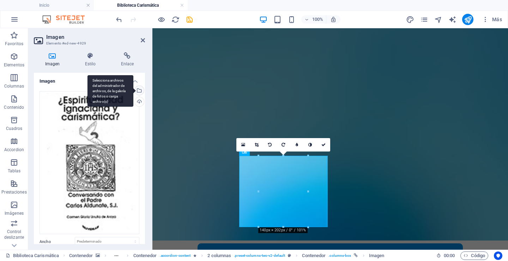
click at [138, 91] on div "Selecciona archivos del administrador de archivos, de la galería de fotos o car…" at bounding box center [138, 91] width 11 height 11
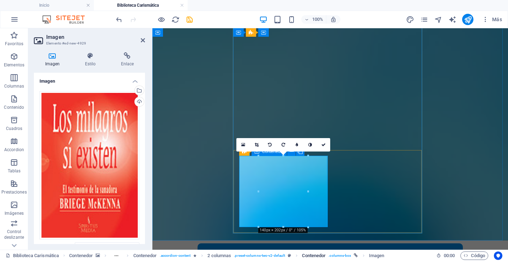
click at [342, 255] on span ". columns-box" at bounding box center [339, 255] width 23 height 8
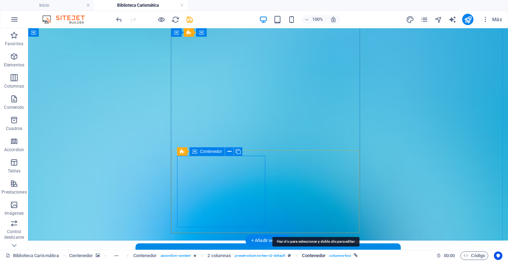
click at [323, 253] on span "Contenedor" at bounding box center [314, 255] width 24 height 8
drag, startPoint x: 323, startPoint y: 253, endPoint x: 40, endPoint y: 143, distance: 304.4
click at [323, 253] on span "Contenedor" at bounding box center [314, 255] width 24 height 8
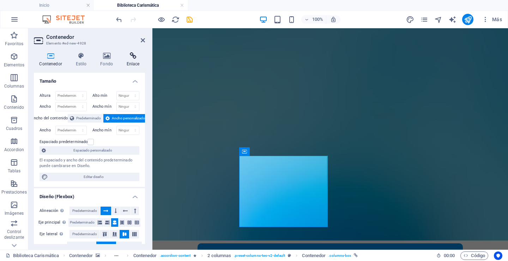
click at [132, 59] on icon at bounding box center [133, 55] width 24 height 7
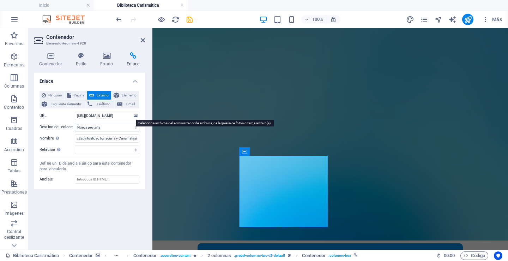
drag, startPoint x: 137, startPoint y: 114, endPoint x: 109, endPoint y: 125, distance: 30.5
click at [138, 114] on button at bounding box center [135, 116] width 7 height 8
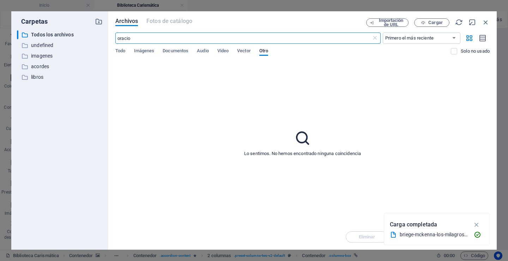
scroll to position [1742, 0]
click at [144, 36] on input "oracio" at bounding box center [243, 37] width 256 height 11
drag, startPoint x: 133, startPoint y: 35, endPoint x: 99, endPoint y: 35, distance: 33.5
click at [99, 35] on div "Carpetas ​ Todos los archivos Todos los archivos ​ undefined undefined ​ imagen…" at bounding box center [253, 130] width 485 height 238
click at [176, 50] on span "Documentos" at bounding box center [176, 52] width 26 height 10
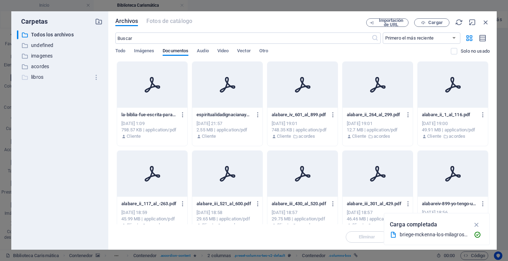
click at [34, 78] on p "libros" at bounding box center [60, 77] width 59 height 8
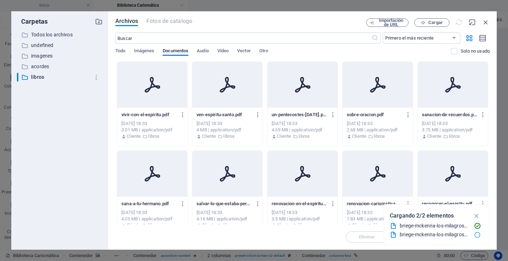
type input "[URL][DOMAIN_NAME]"
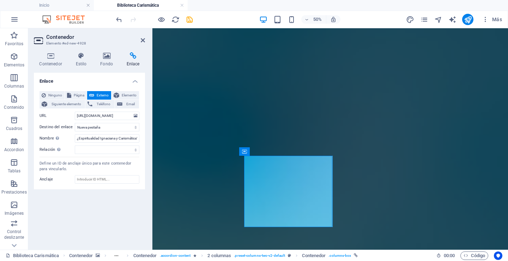
scroll to position [1963, 0]
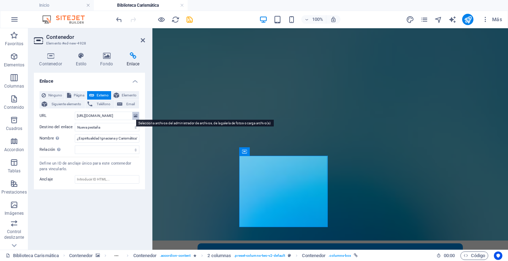
click at [134, 113] on icon at bounding box center [136, 116] width 4 height 8
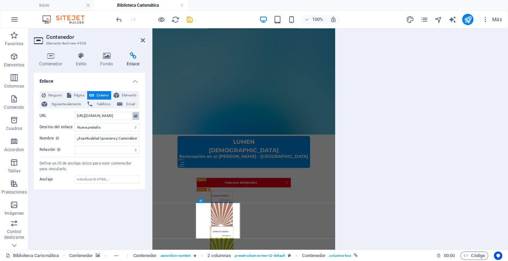
scroll to position [1742, 0]
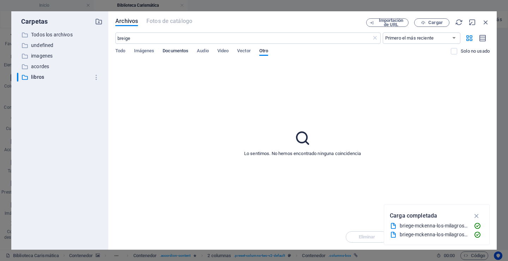
click at [173, 49] on span "Documentos" at bounding box center [176, 52] width 26 height 10
drag, startPoint x: 126, startPoint y: 37, endPoint x: 122, endPoint y: 37, distance: 3.6
click at [122, 37] on input "breige" at bounding box center [243, 37] width 256 height 11
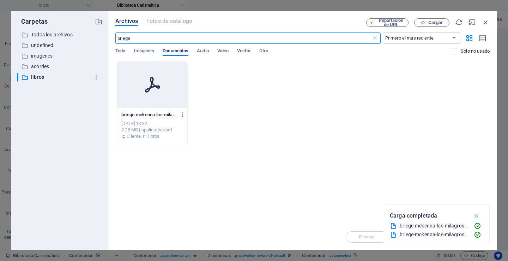
type input "briege"
click at [145, 116] on p "briege-mckenna-los-milagros-si-existen-gX8MJ_t6Iop7DaHFwNHyIA.pdf" at bounding box center [148, 114] width 55 height 6
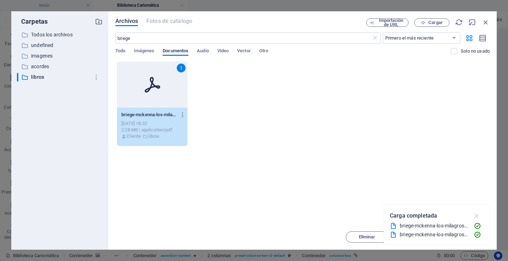
click at [476, 215] on icon "button" at bounding box center [477, 216] width 8 height 8
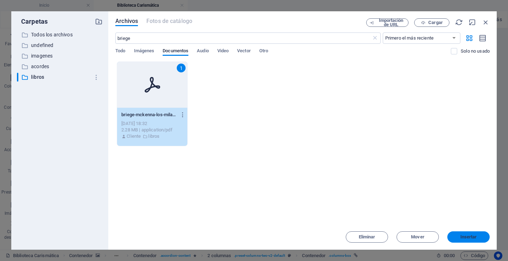
click at [464, 235] on span "Insertar" at bounding box center [468, 237] width 17 height 4
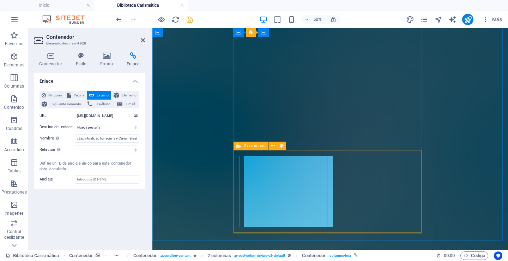
scroll to position [1963, 0]
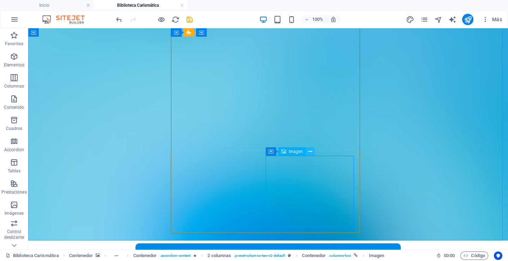
click at [309, 151] on icon at bounding box center [310, 151] width 4 height 7
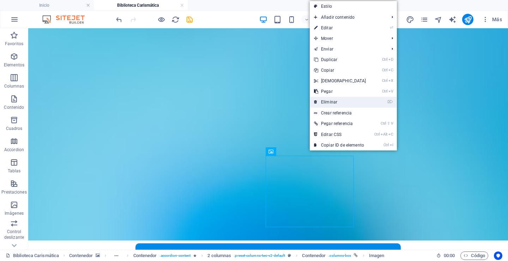
click at [327, 99] on link "⌦ Eliminar" at bounding box center [340, 102] width 61 height 11
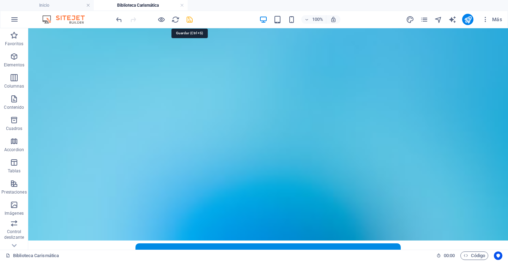
click at [189, 19] on icon "save" at bounding box center [190, 20] width 8 height 8
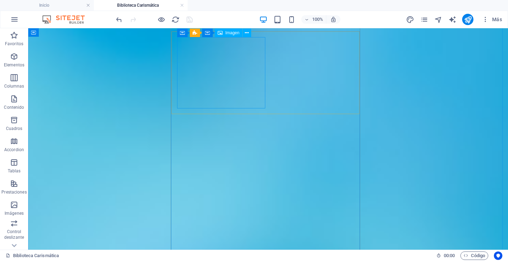
scroll to position [1751, 0]
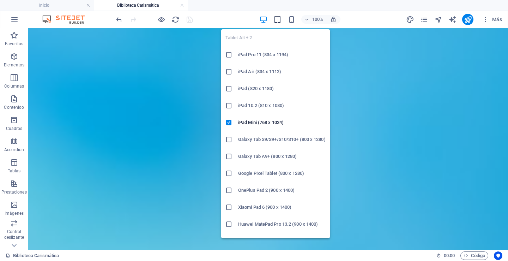
click at [278, 20] on icon "button" at bounding box center [277, 20] width 8 height 8
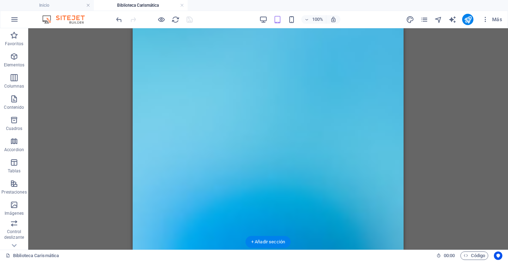
scroll to position [1990, 0]
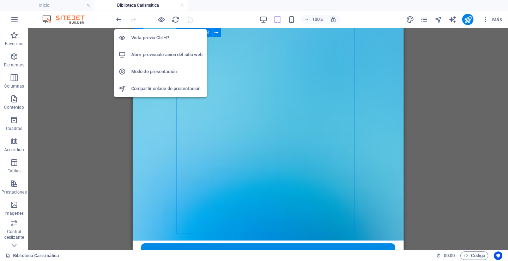
click at [160, 20] on icon "button" at bounding box center [161, 20] width 8 height 8
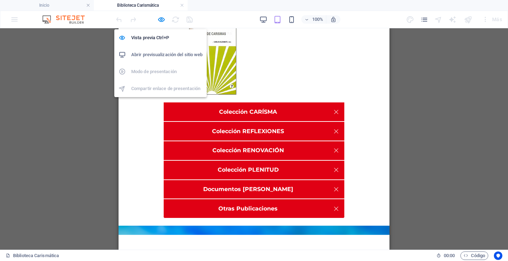
scroll to position [98, 0]
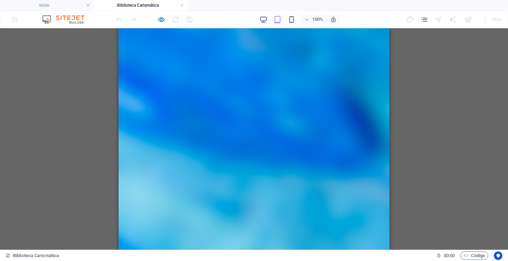
scroll to position [181, 0]
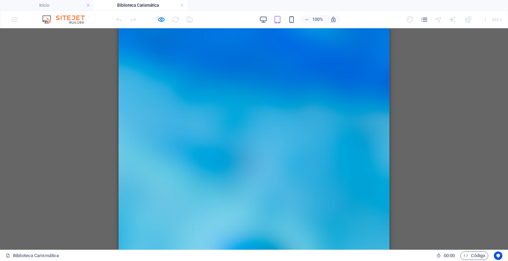
scroll to position [428, 0]
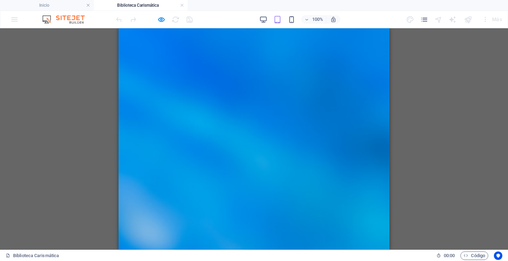
scroll to position [35, 0]
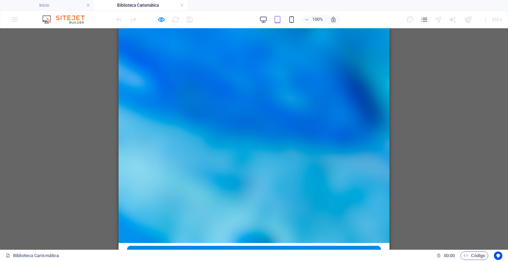
scroll to position [181, 0]
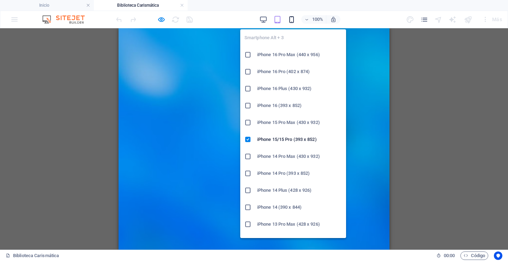
click at [291, 18] on icon "button" at bounding box center [291, 20] width 8 height 8
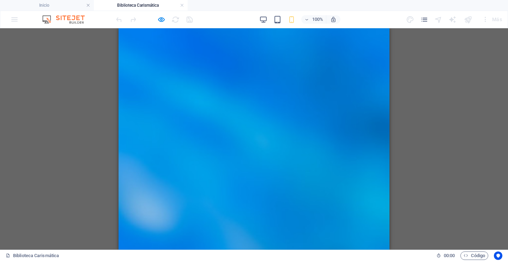
scroll to position [40, 0]
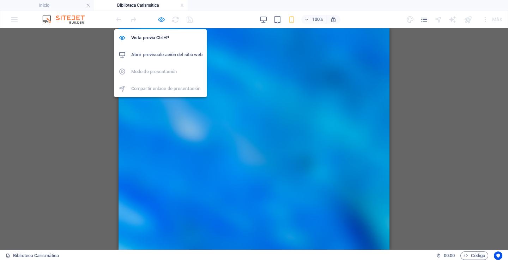
click at [161, 19] on icon "button" at bounding box center [161, 20] width 8 height 8
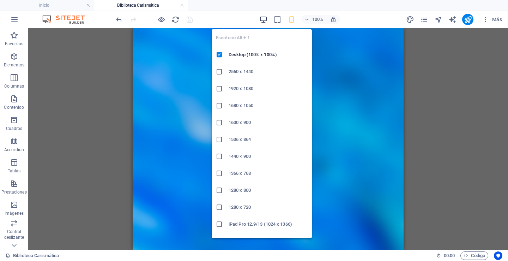
drag, startPoint x: 262, startPoint y: 20, endPoint x: 259, endPoint y: 23, distance: 4.5
click at [262, 19] on icon "button" at bounding box center [263, 20] width 8 height 8
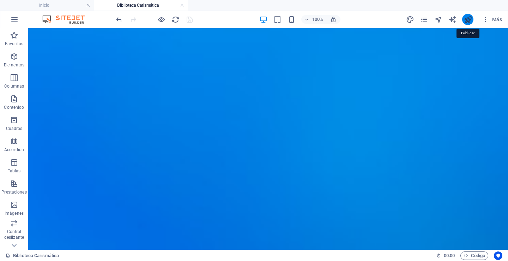
click at [467, 18] on icon "publish" at bounding box center [468, 20] width 8 height 8
